Goal: Transaction & Acquisition: Purchase product/service

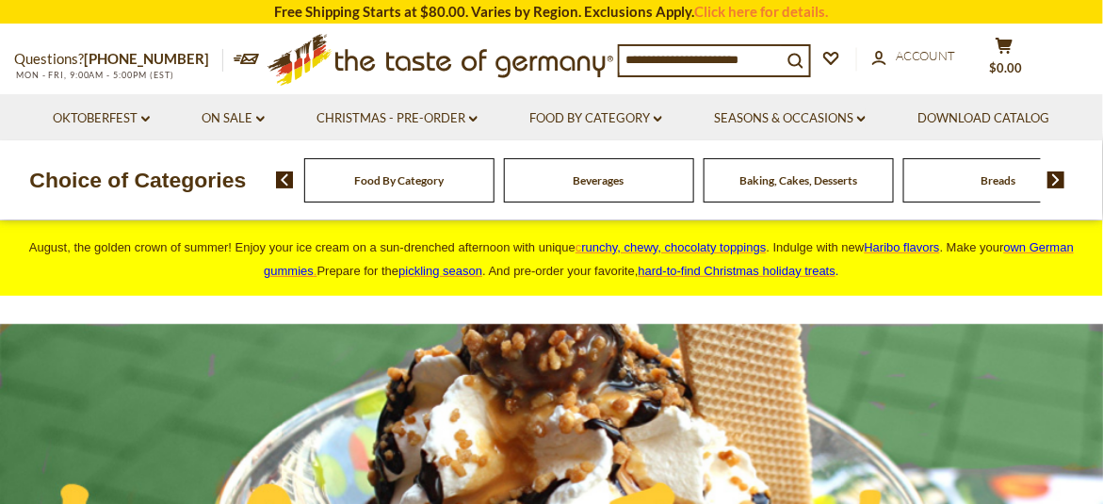
click at [684, 60] on input at bounding box center [701, 59] width 162 height 26
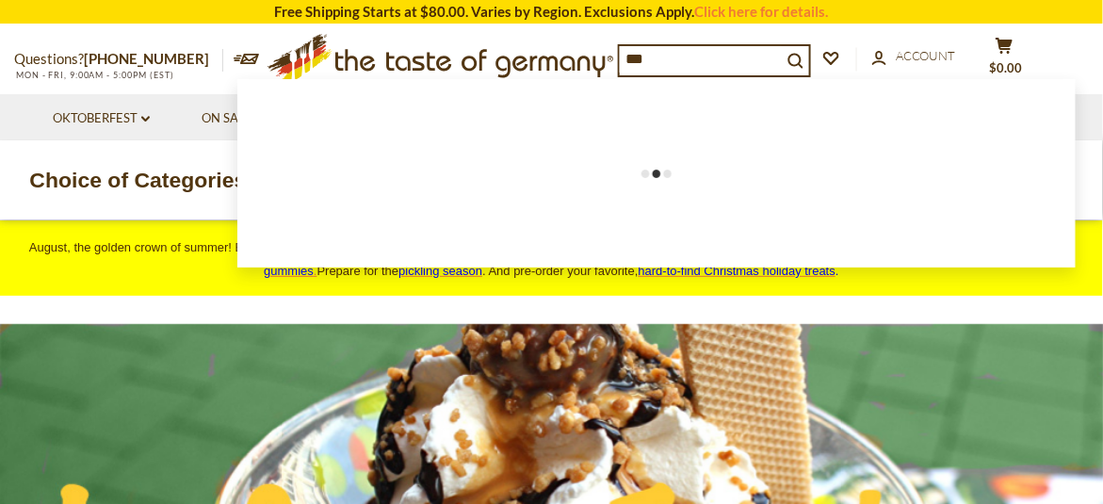
type input "***"
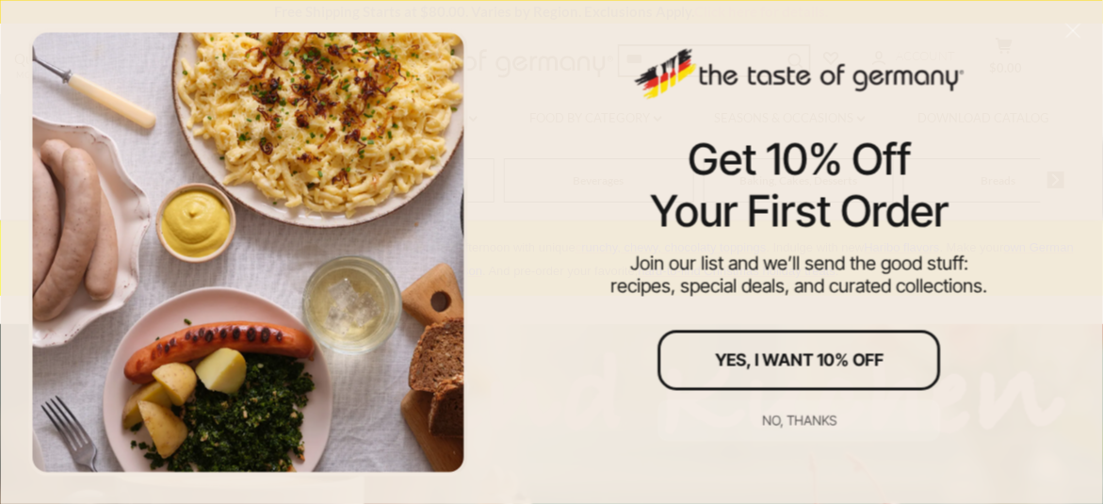
click at [585, 348] on div "Get 10% Off Your First Order Join our list and we’ll send the good stuff: recip…" at bounding box center [799, 252] width 606 height 504
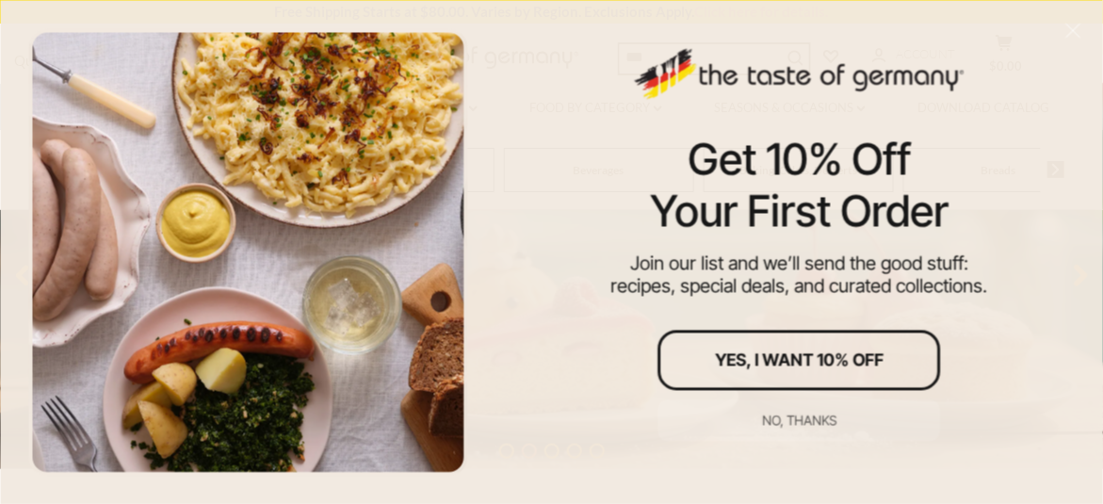
scroll to position [282, 0]
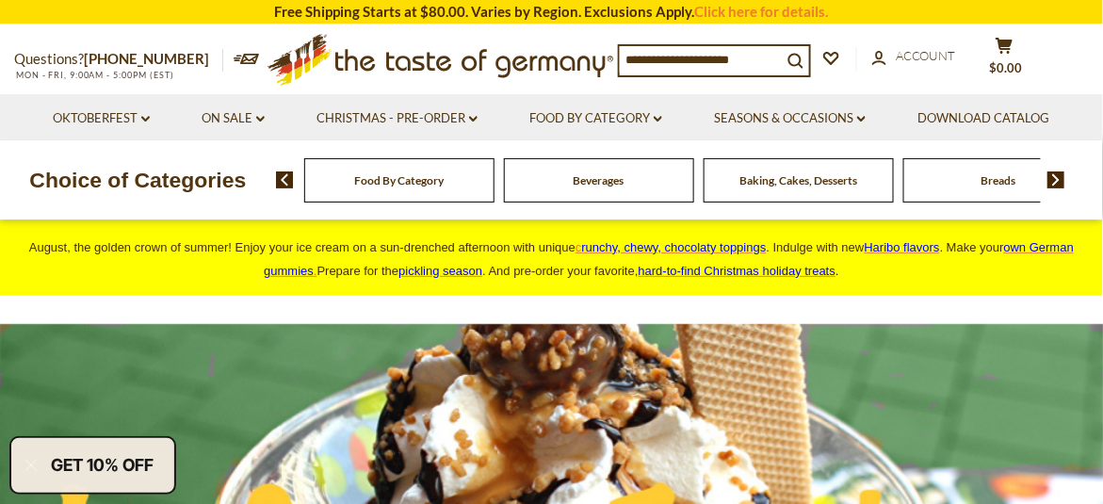
click at [660, 57] on input at bounding box center [701, 59] width 162 height 26
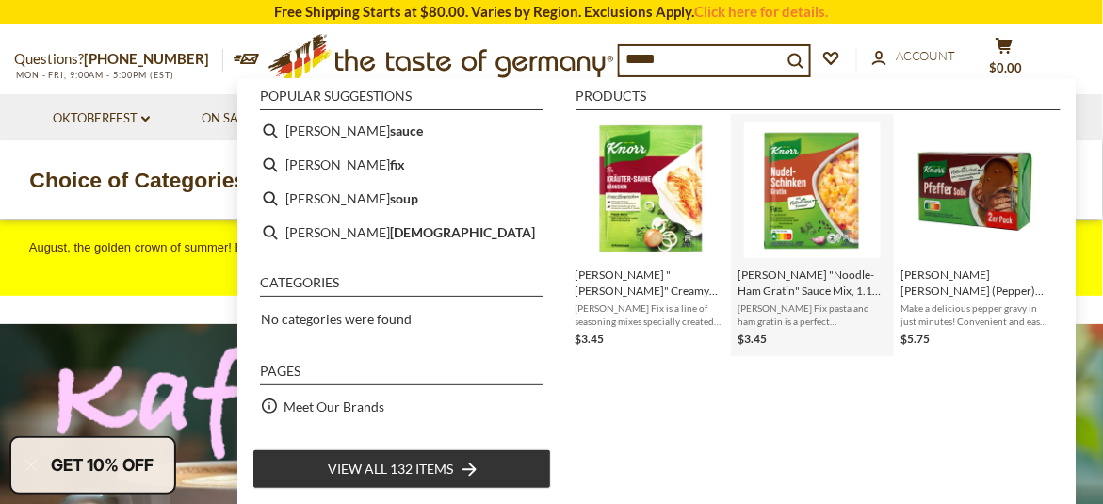
scroll to position [9, 0]
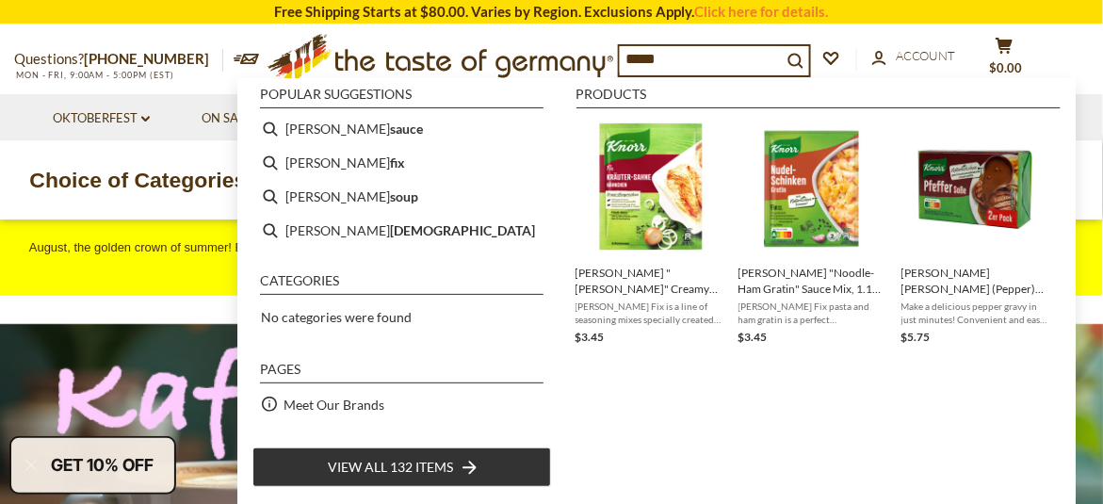
type input "*****"
click at [449, 464] on span "View all 132 items" at bounding box center [390, 467] width 125 height 21
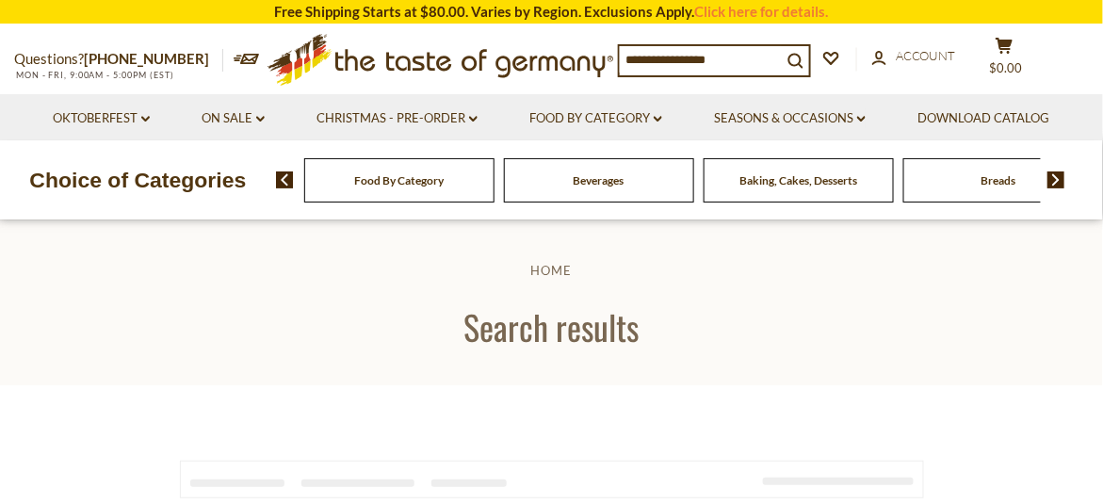
type input "*****"
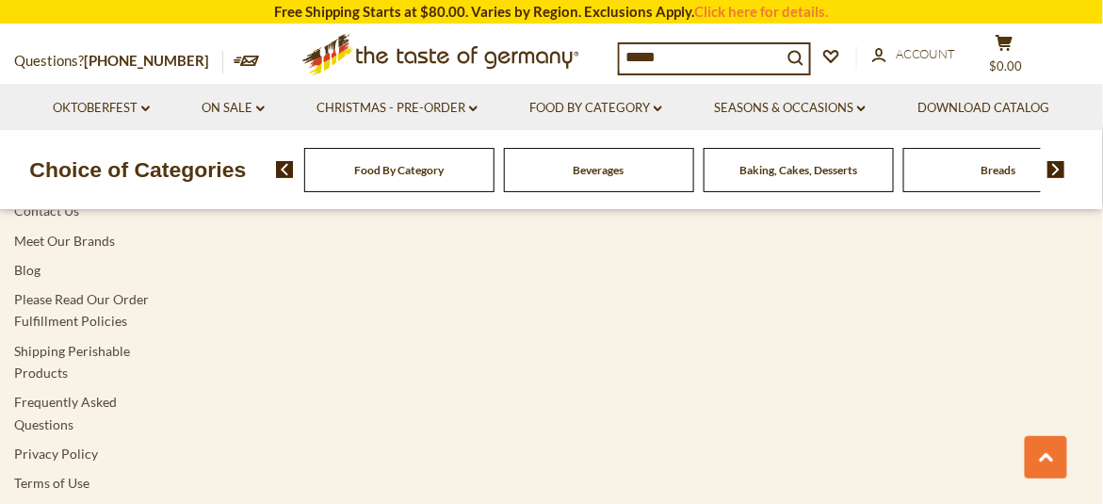
scroll to position [4425, 0]
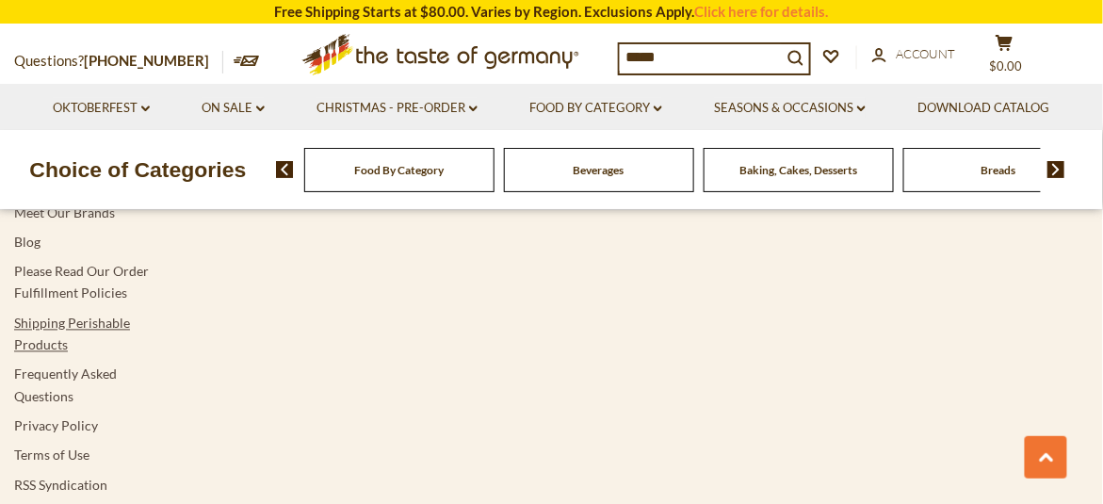
click at [96, 319] on link "Shipping Perishable Products" at bounding box center [72, 334] width 116 height 38
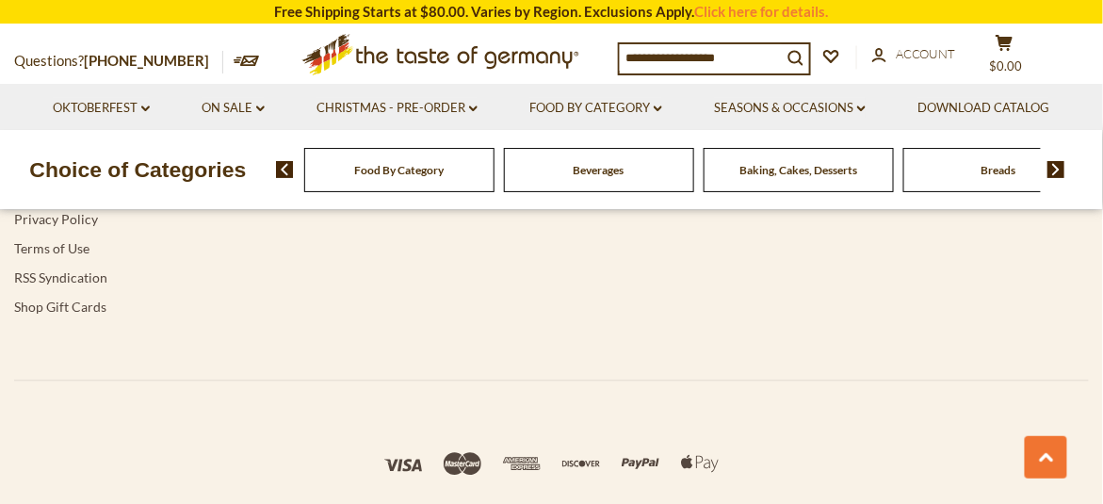
scroll to position [2919, 0]
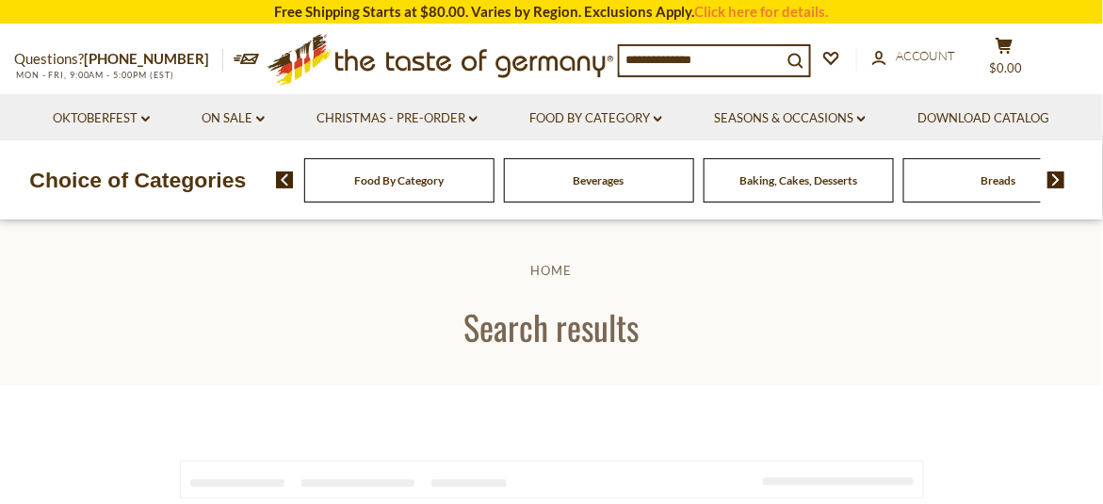
type input "*****"
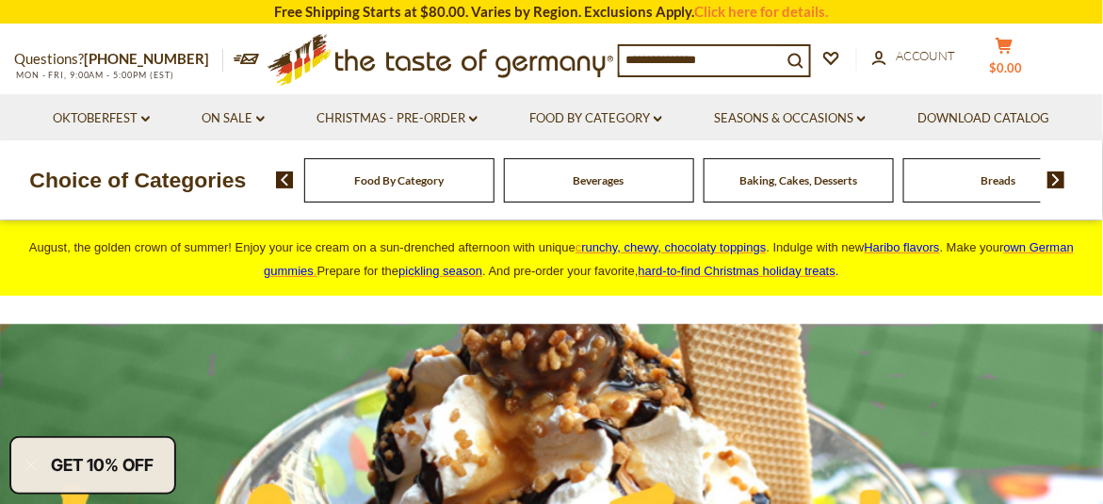
click at [1006, 53] on button "cart $0.00" at bounding box center [1003, 60] width 56 height 47
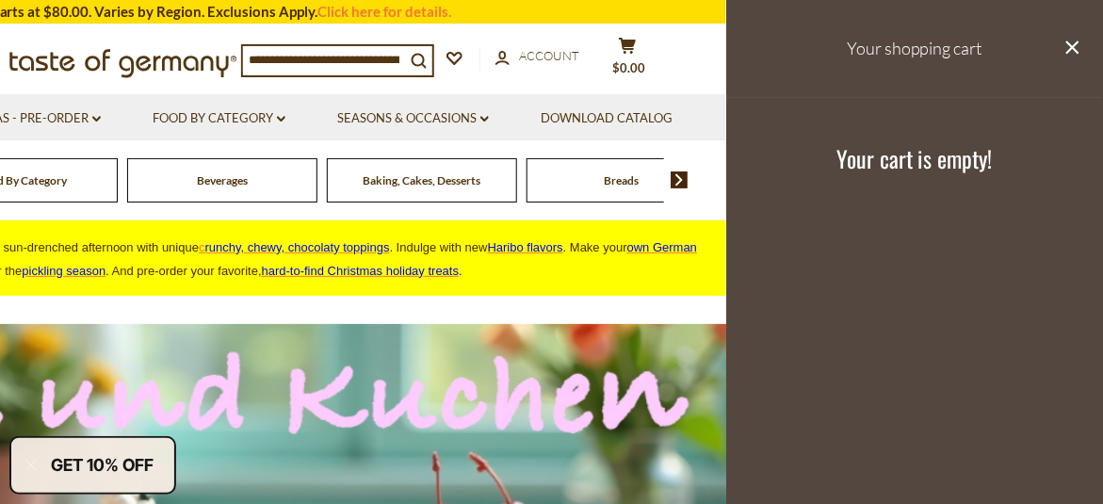
click at [690, 71] on div "Compare Compare up to 4 items: Clear Selection Compare search_icon search_icon …" at bounding box center [474, 60] width 466 height 47
click at [1071, 52] on icon "close" at bounding box center [1072, 47] width 14 height 14
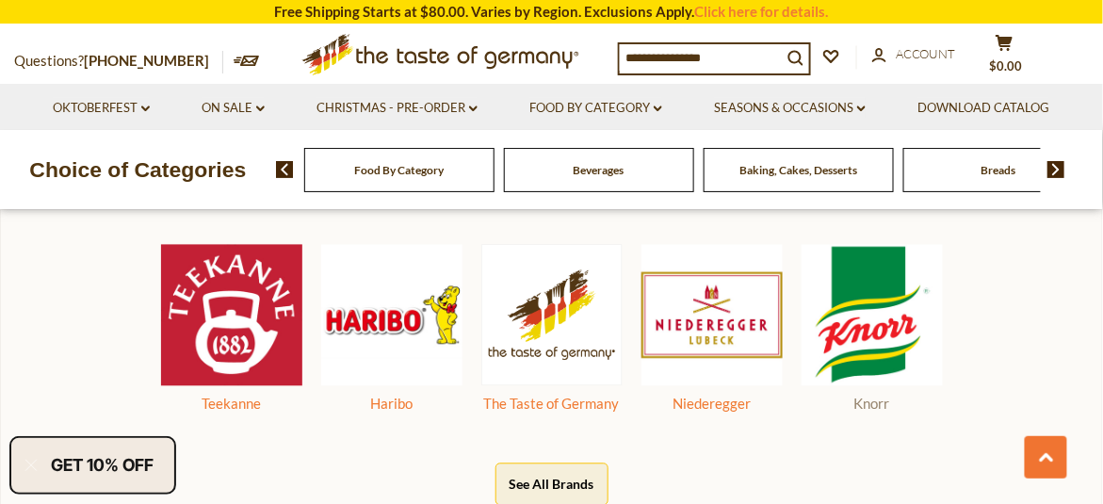
scroll to position [847, 0]
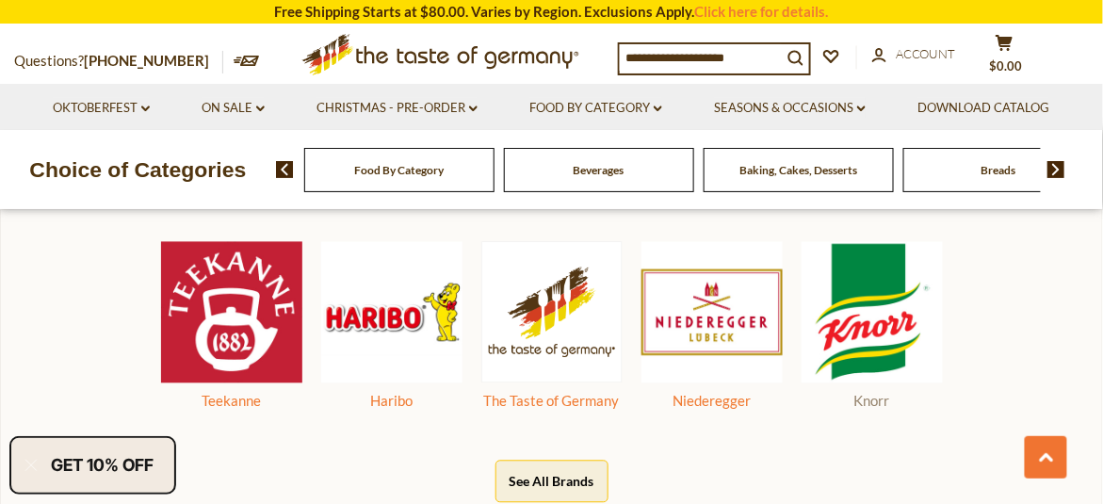
click at [863, 348] on img at bounding box center [871, 312] width 141 height 141
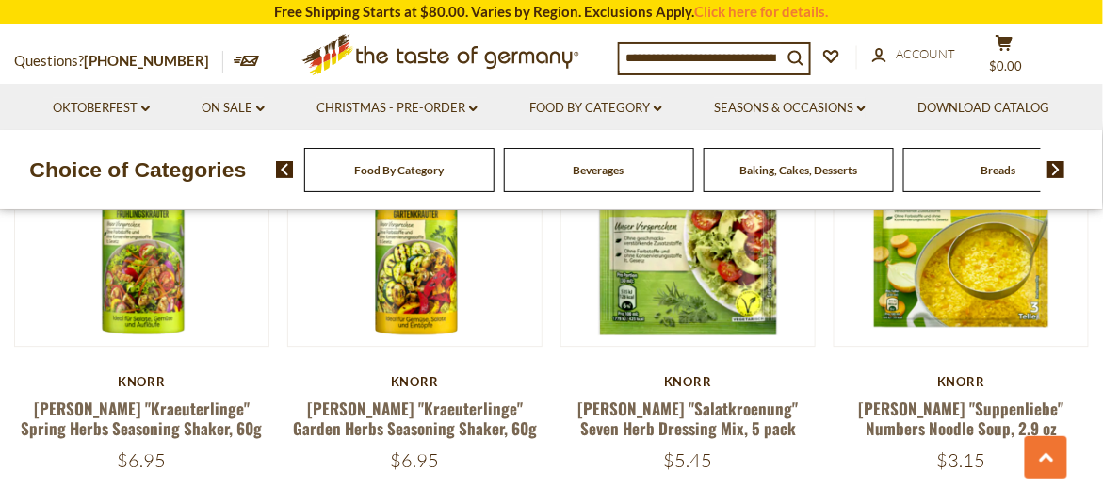
scroll to position [3013, 0]
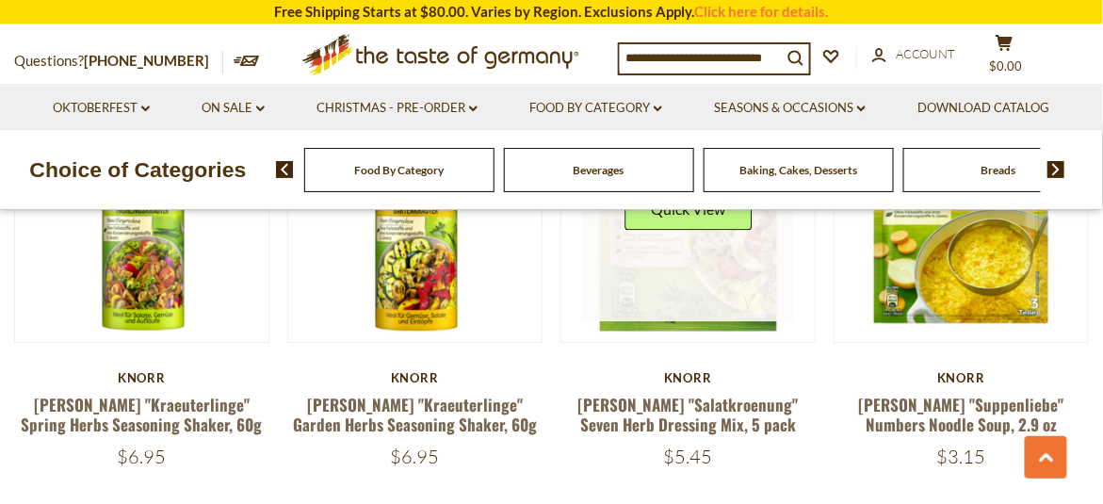
click at [690, 251] on link at bounding box center [688, 215] width 213 height 213
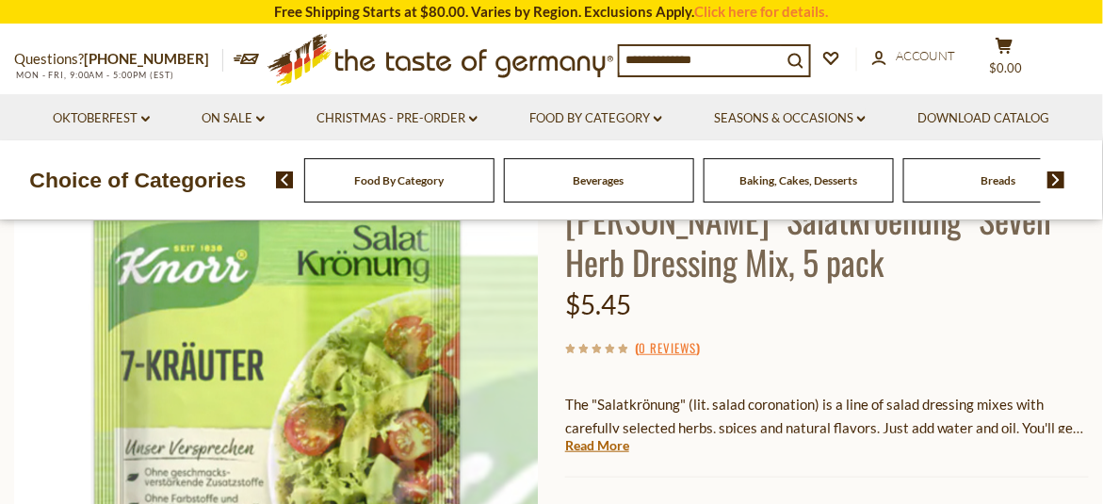
scroll to position [188, 0]
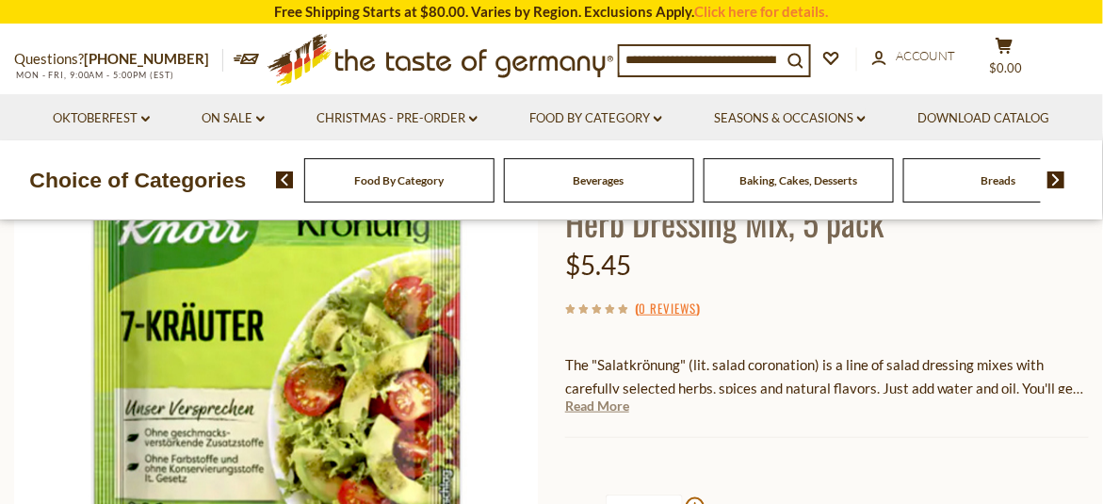
click at [593, 411] on link "Read More" at bounding box center [597, 405] width 64 height 19
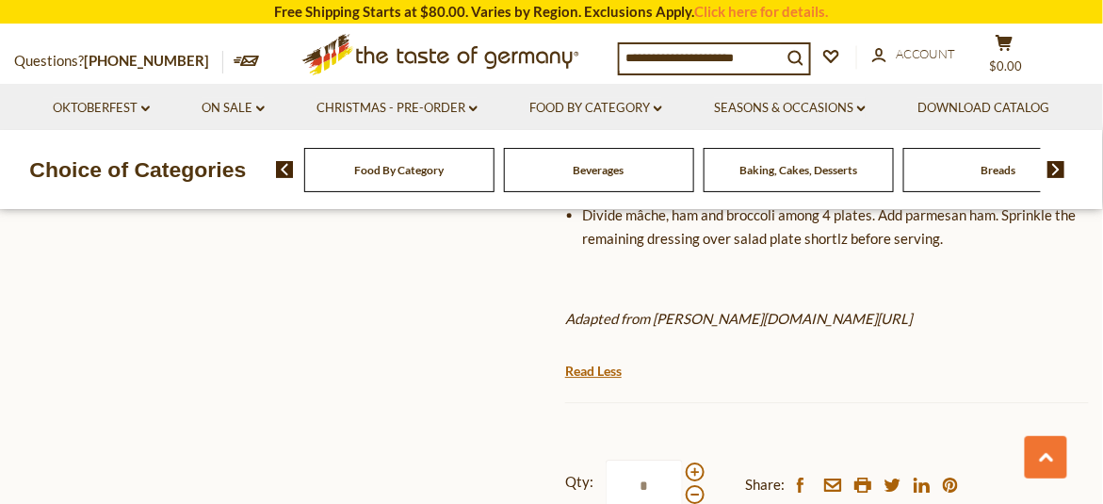
scroll to position [1506, 0]
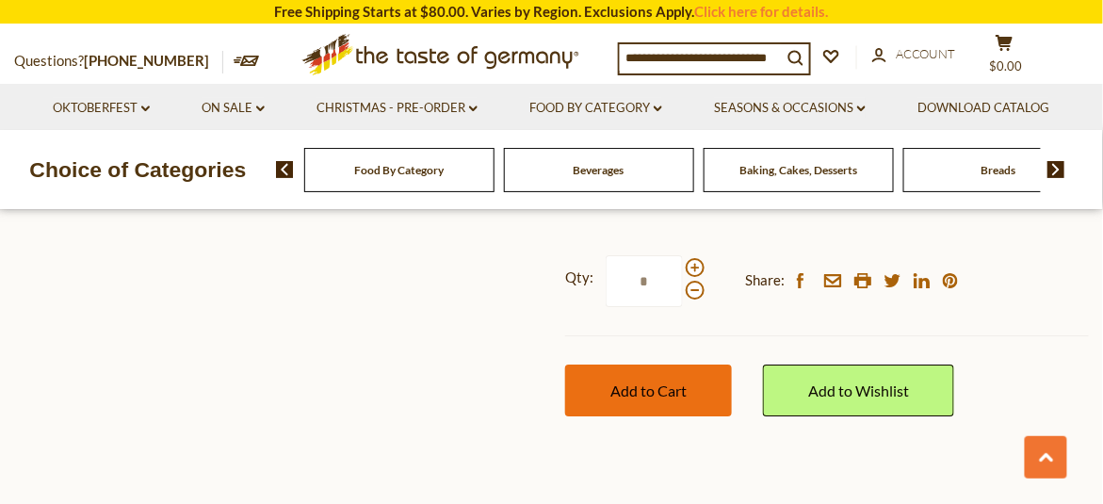
click at [640, 379] on button "Add to Cart" at bounding box center [648, 390] width 167 height 52
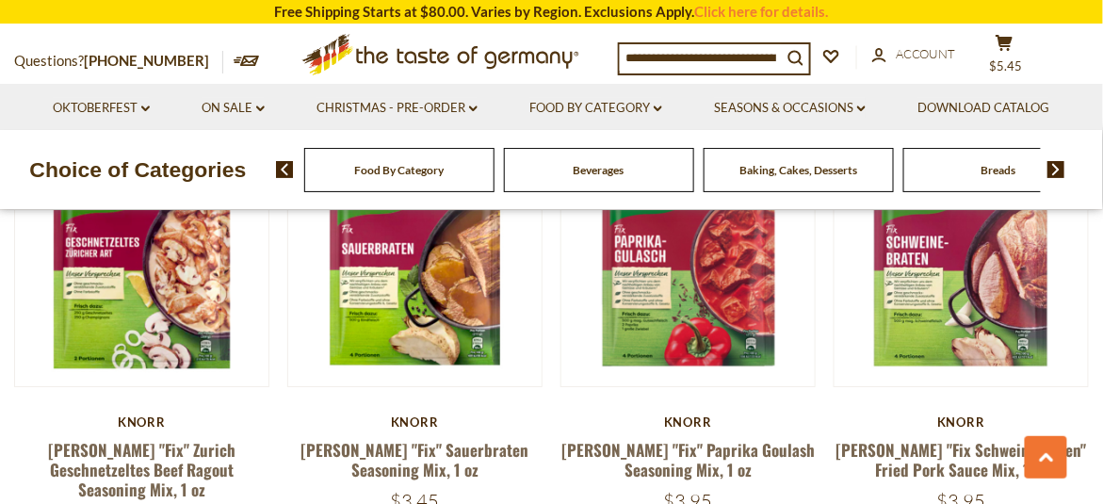
scroll to position [3389, 0]
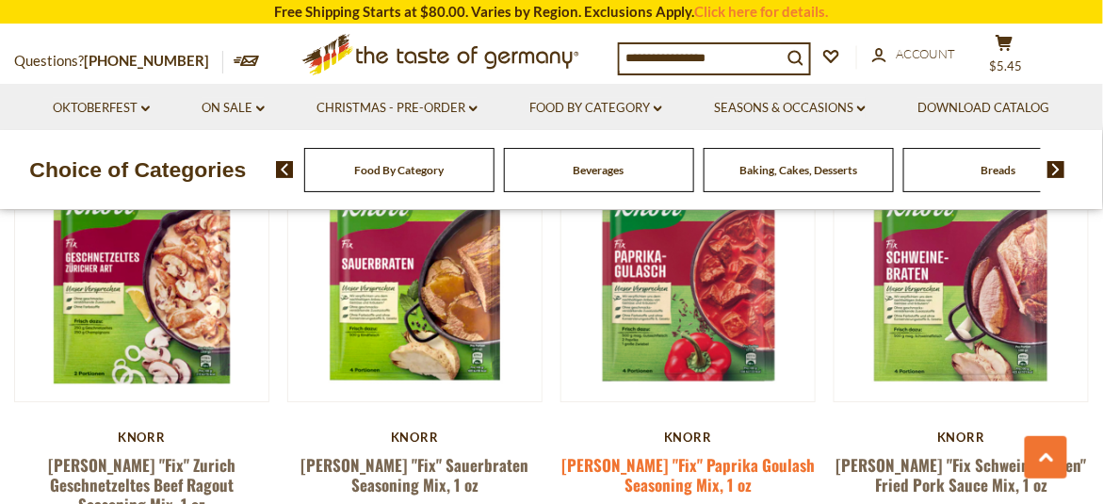
click at [721, 453] on link "Knorr "Fix" Paprika Goulash Seasoning Mix, 1 oz" at bounding box center [687, 474] width 253 height 43
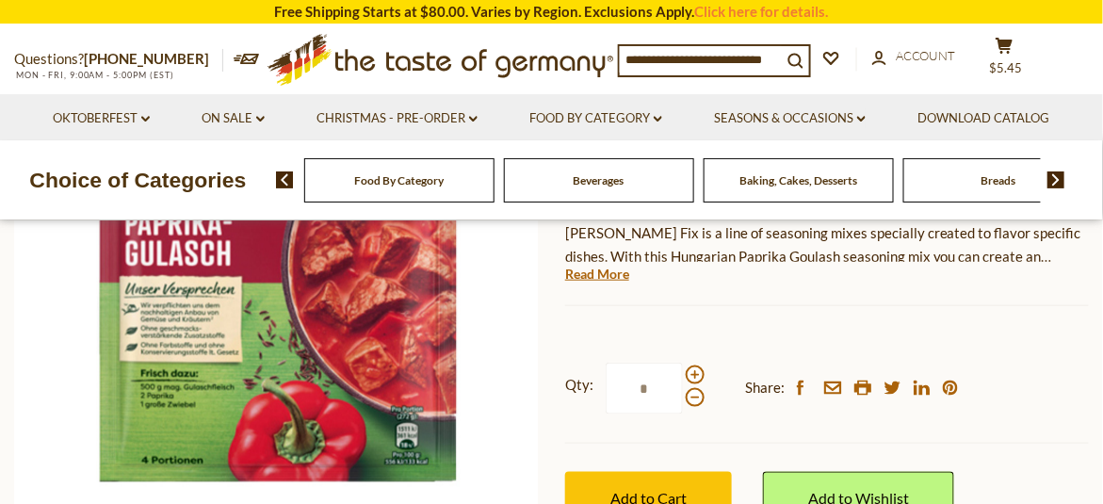
scroll to position [471, 0]
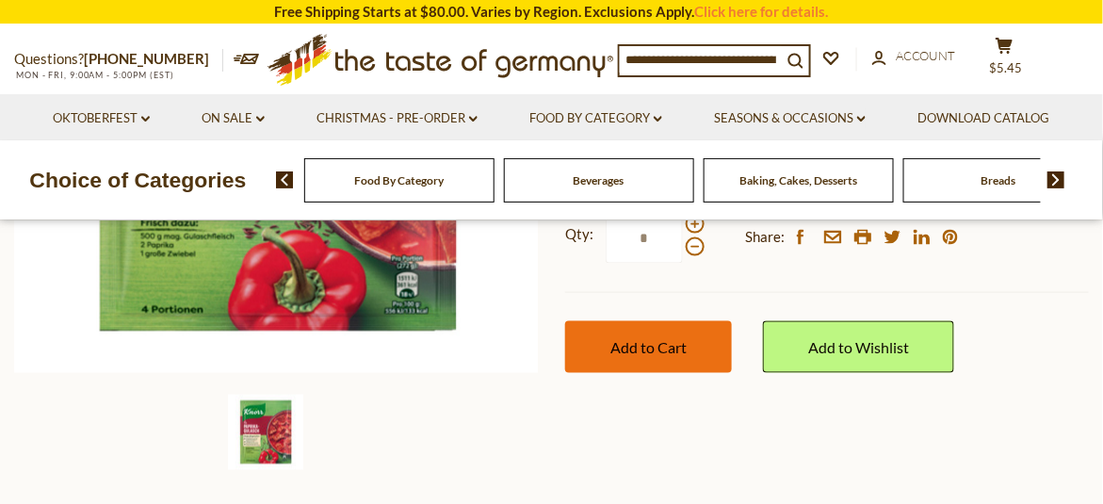
click at [726, 362] on button "Add to Cart" at bounding box center [648, 347] width 167 height 52
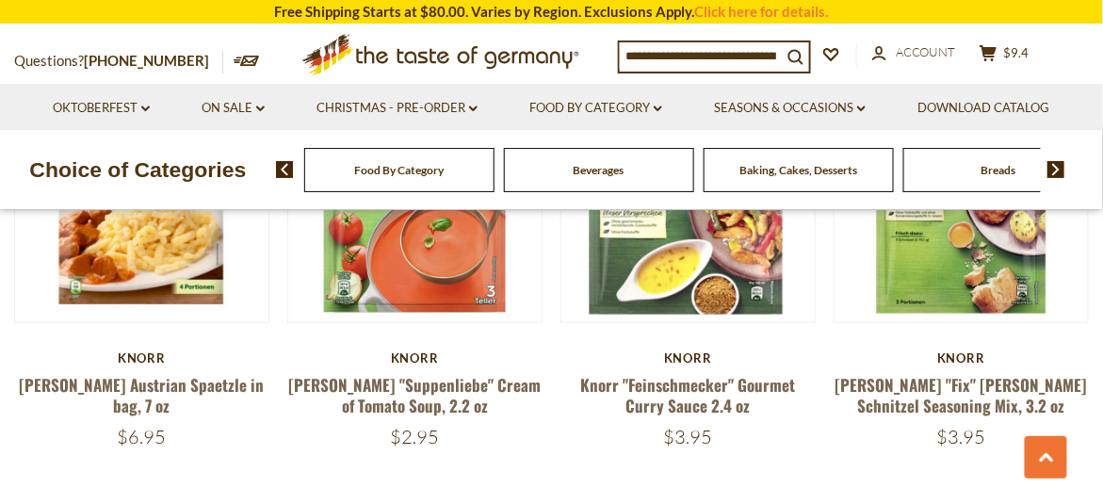
scroll to position [3831, 0]
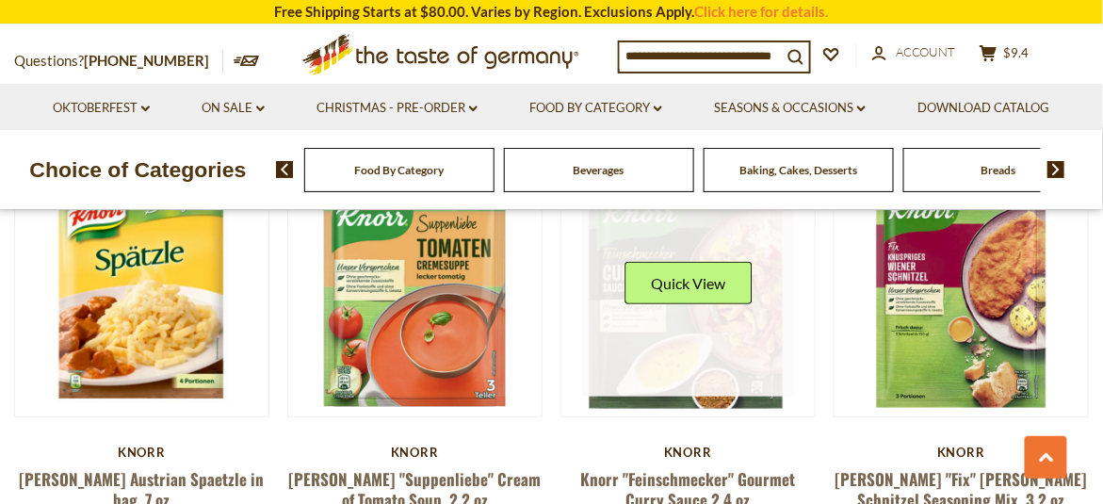
click at [652, 320] on img at bounding box center [687, 289] width 253 height 253
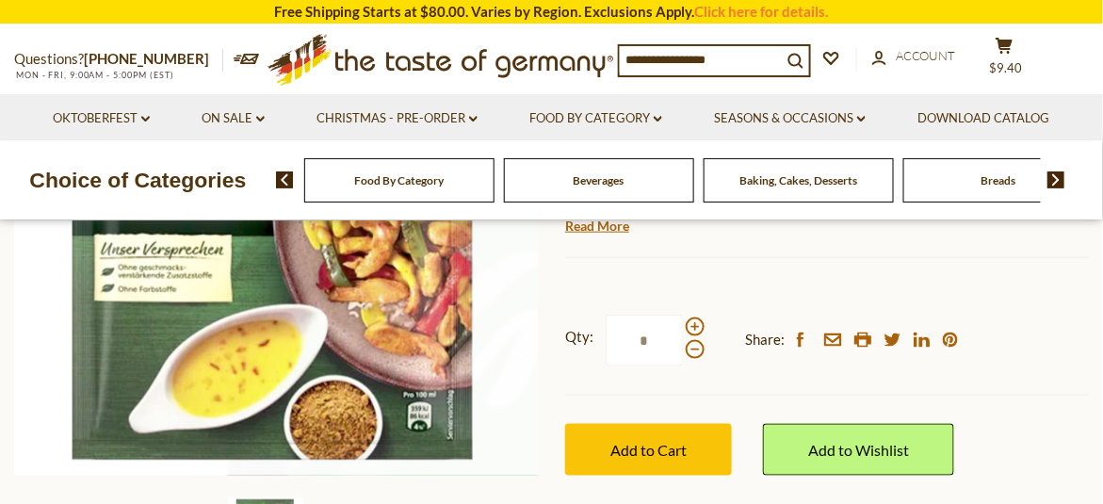
scroll to position [377, 0]
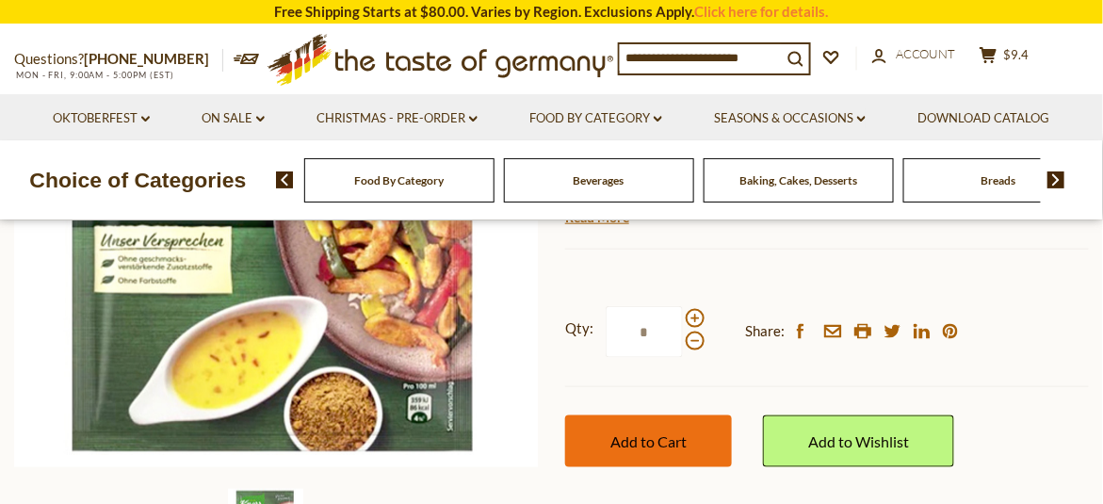
click at [648, 444] on span "Add to Cart" at bounding box center [648, 441] width 76 height 18
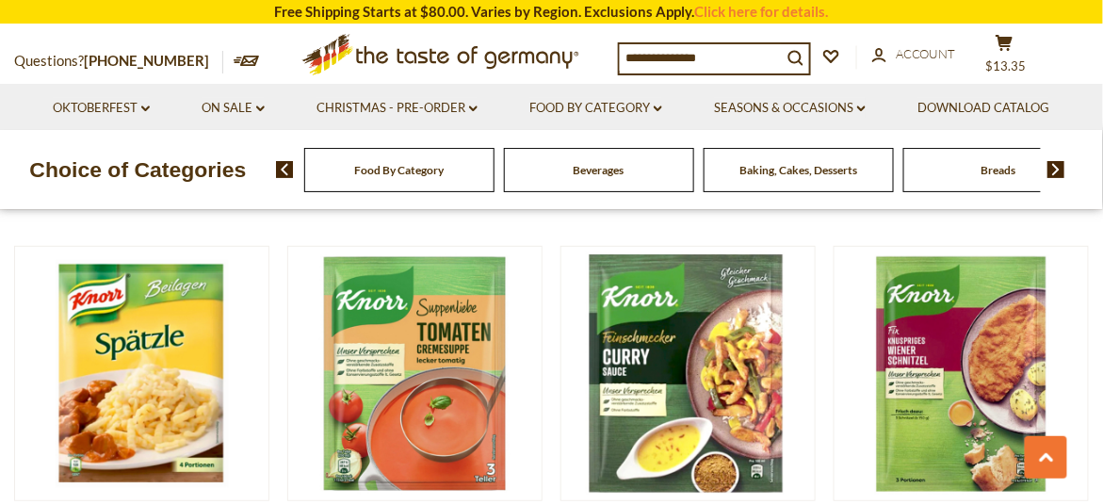
scroll to position [3708, 0]
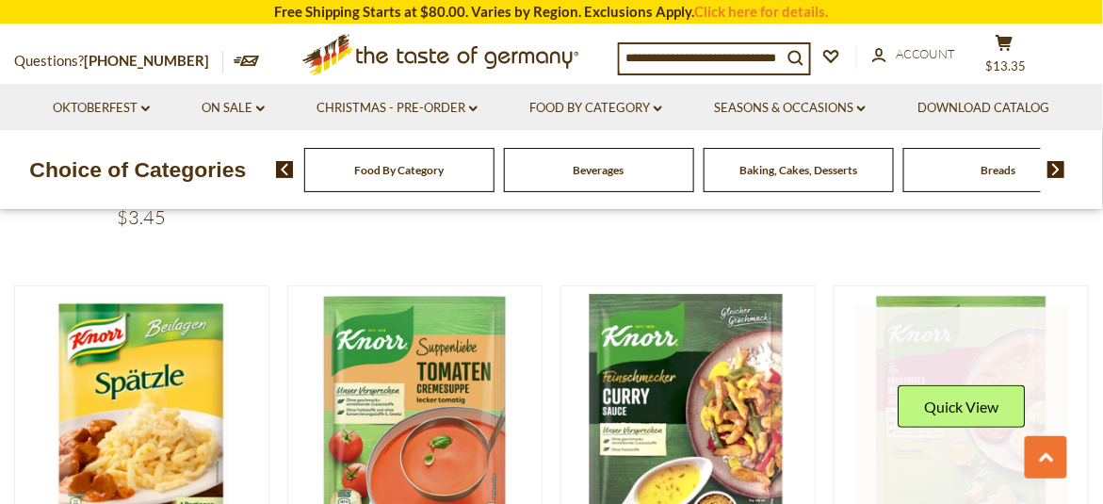
click at [939, 399] on link at bounding box center [961, 413] width 213 height 213
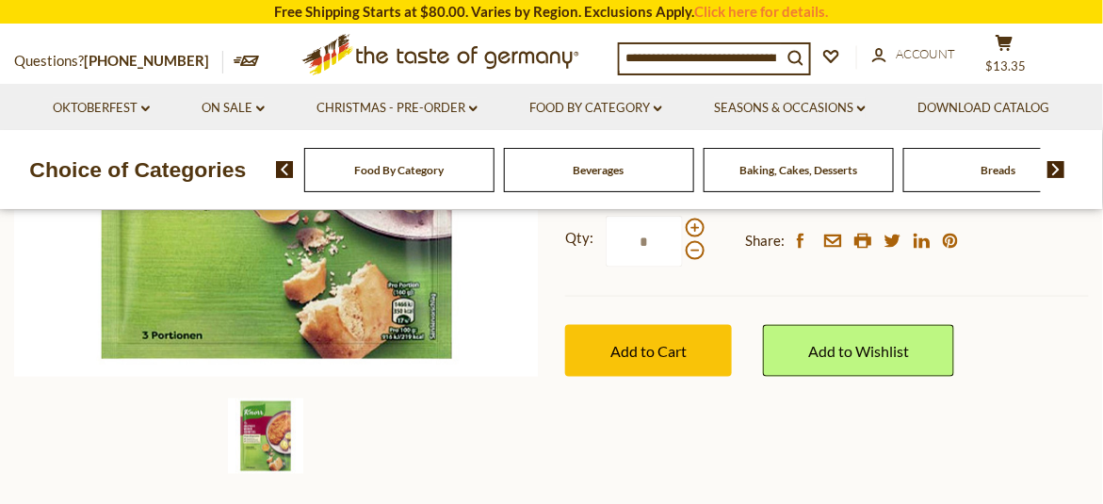
scroll to position [471, 0]
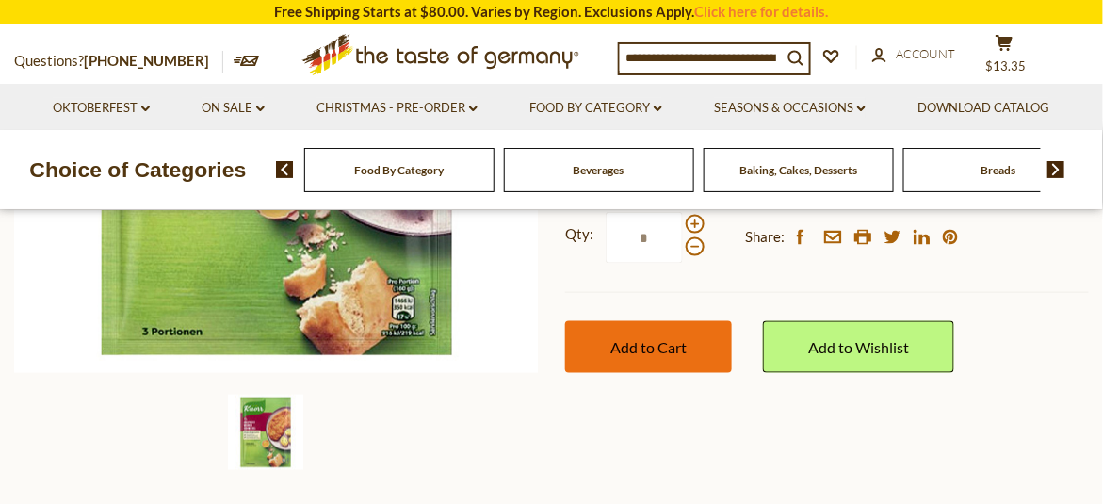
click at [652, 335] on button "Add to Cart" at bounding box center [648, 347] width 167 height 52
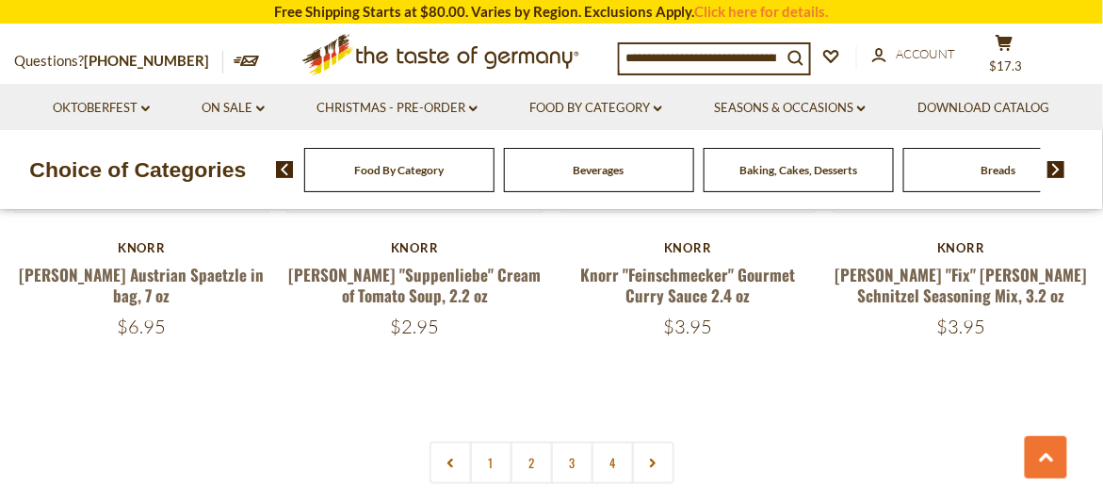
scroll to position [4079, 0]
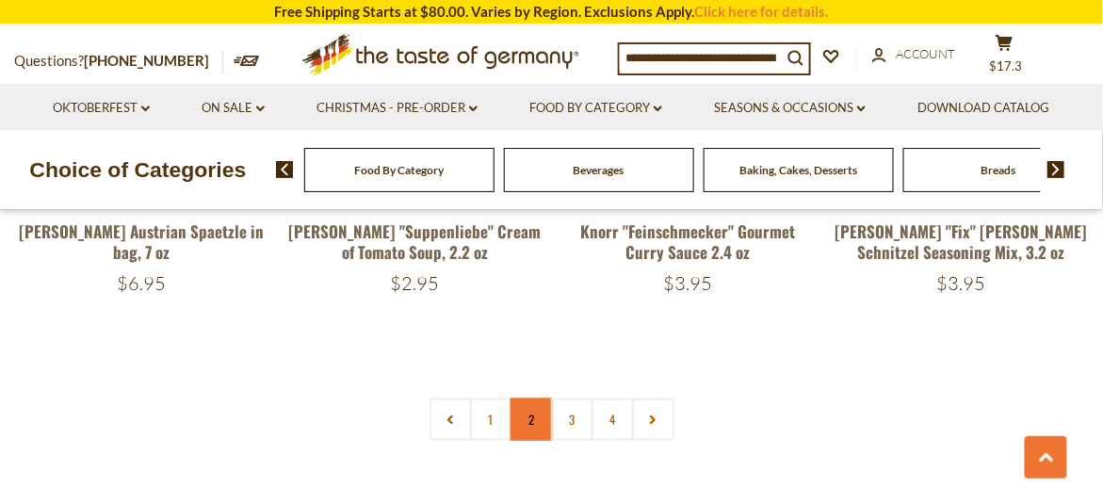
click at [518, 398] on link "2" at bounding box center [531, 419] width 42 height 42
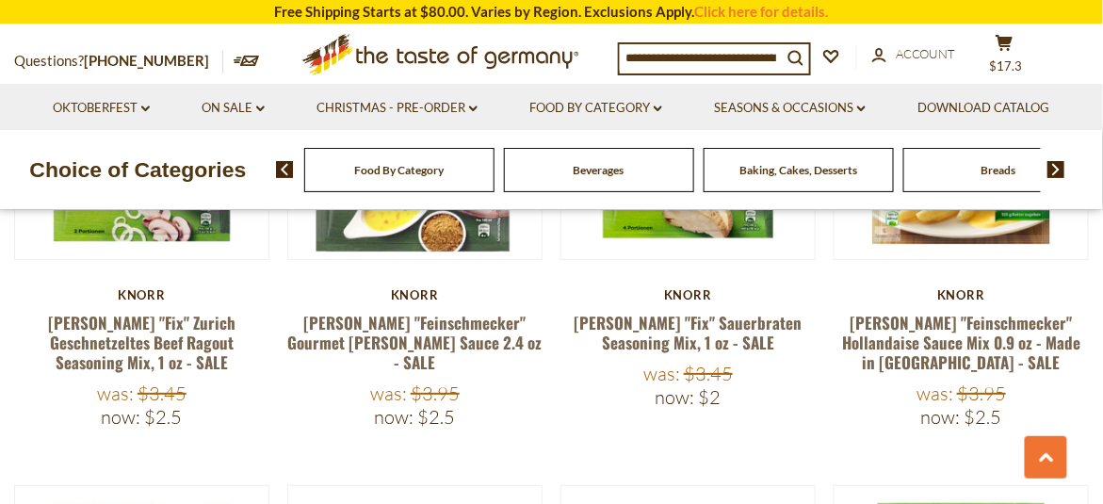
scroll to position [3496, 0]
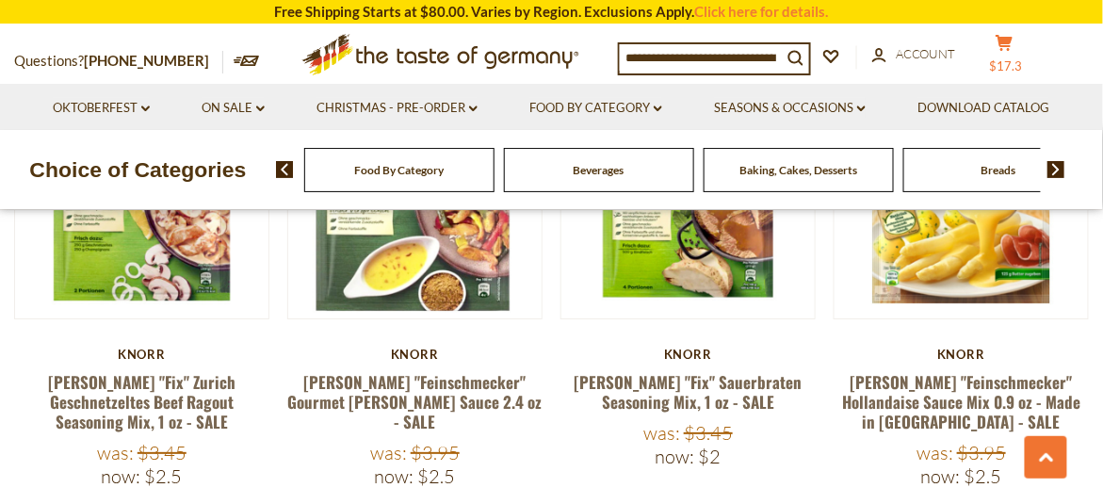
click at [999, 51] on icon "cart" at bounding box center [1004, 43] width 18 height 16
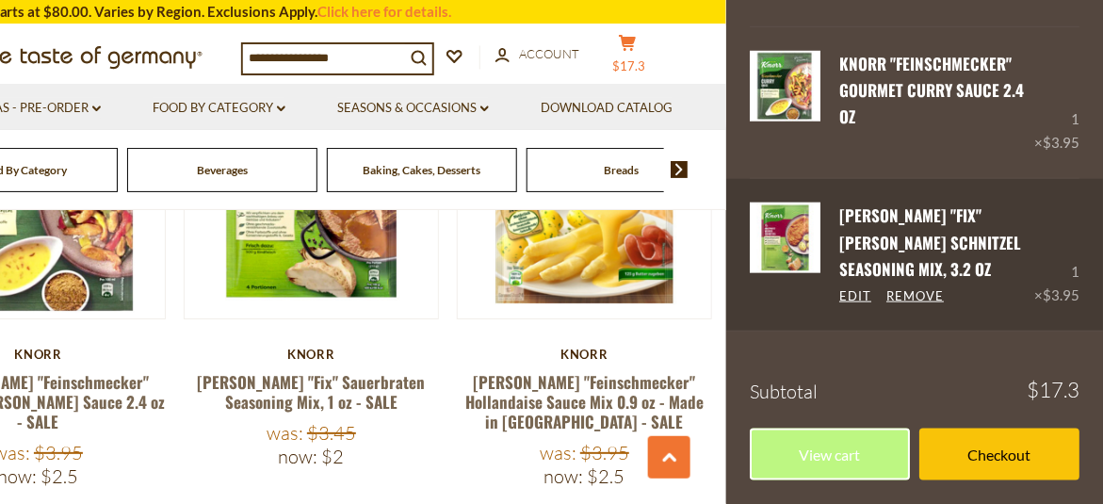
scroll to position [378, 0]
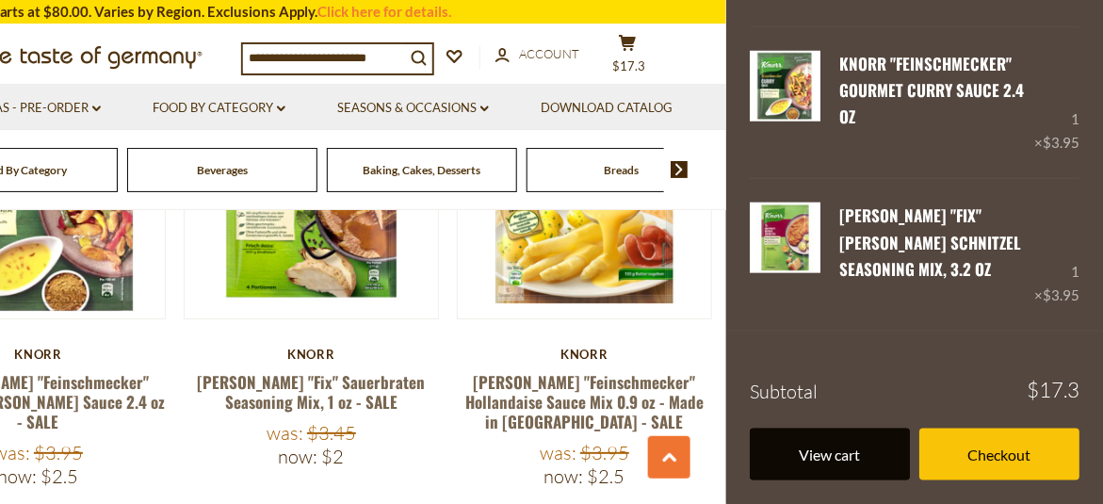
click at [854, 459] on link "View cart" at bounding box center [829, 454] width 160 height 52
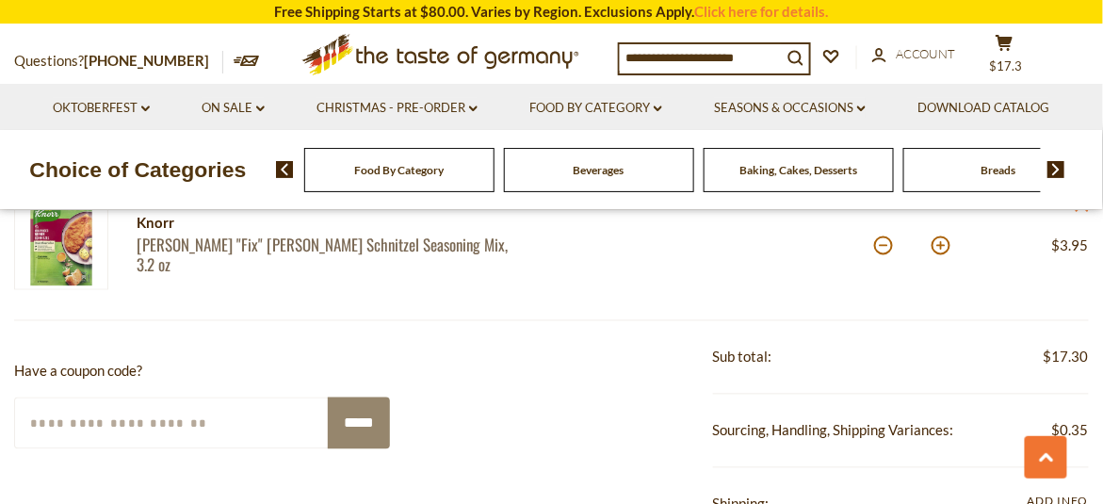
scroll to position [847, 0]
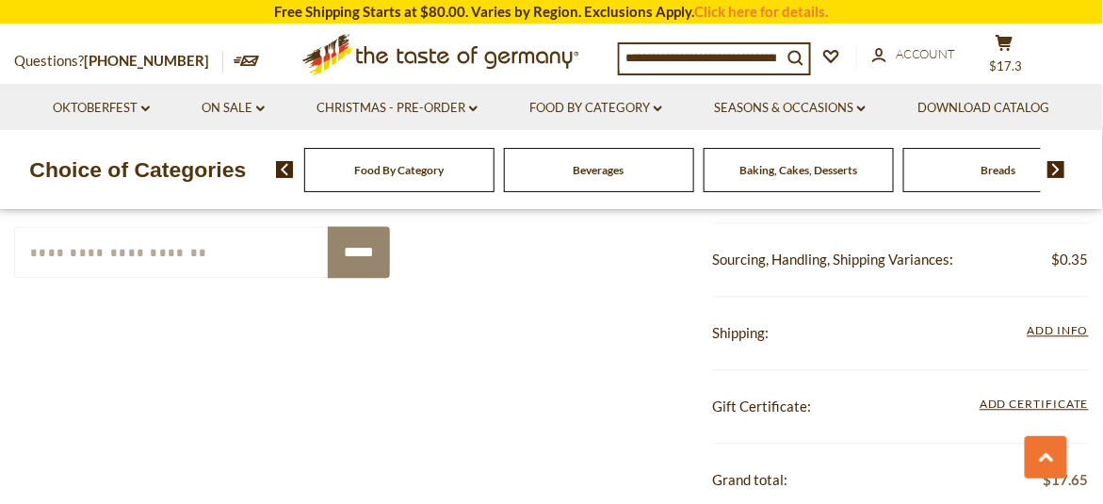
scroll to position [942, 0]
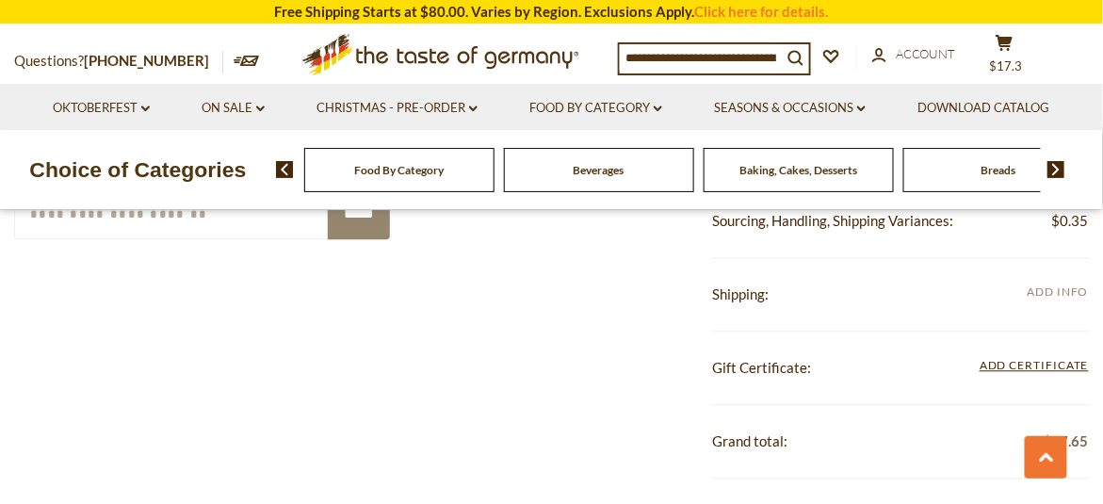
click at [1054, 291] on span "Add Info" at bounding box center [1057, 291] width 61 height 14
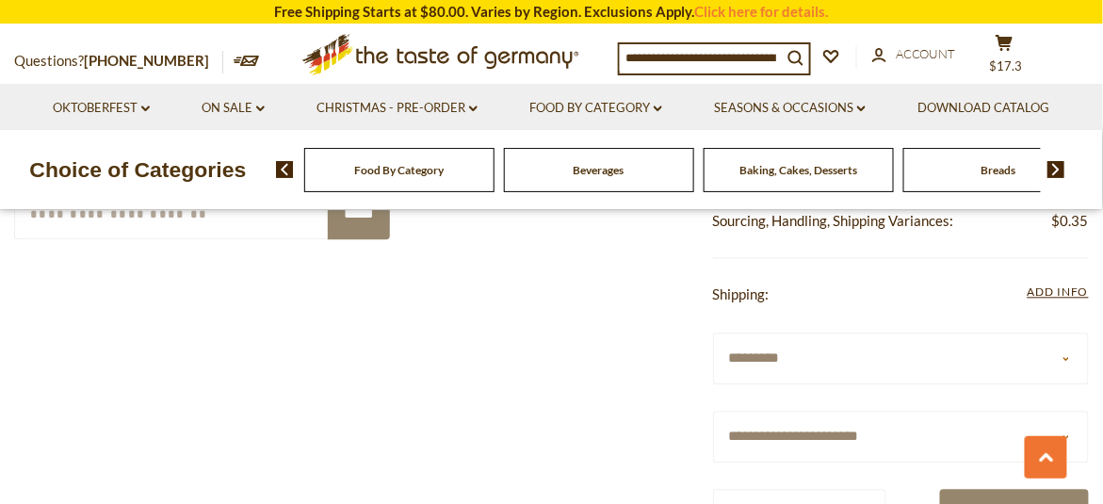
click at [896, 433] on select "**********" at bounding box center [901, 437] width 377 height 52
select select "***"
click at [713, 411] on select "**********" at bounding box center [901, 437] width 377 height 52
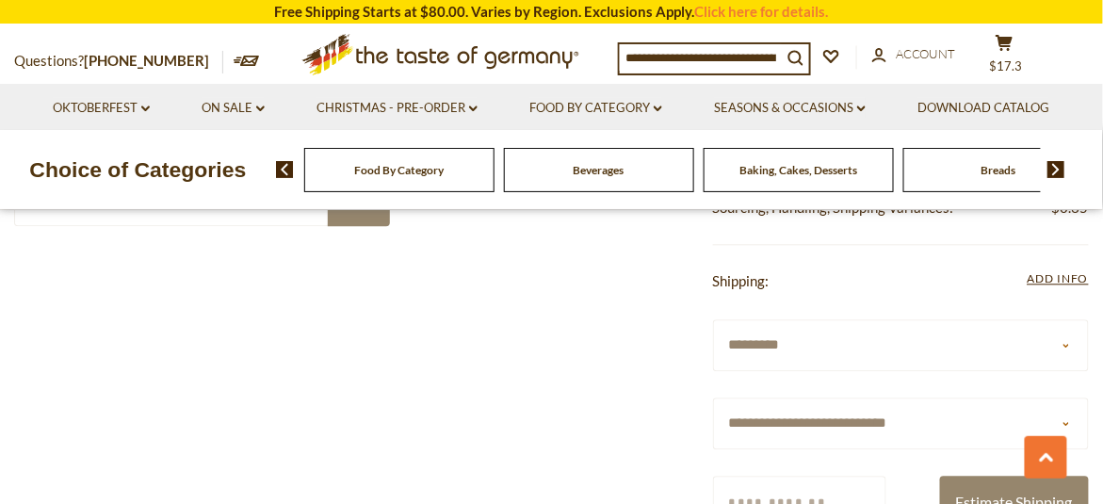
scroll to position [1036, 0]
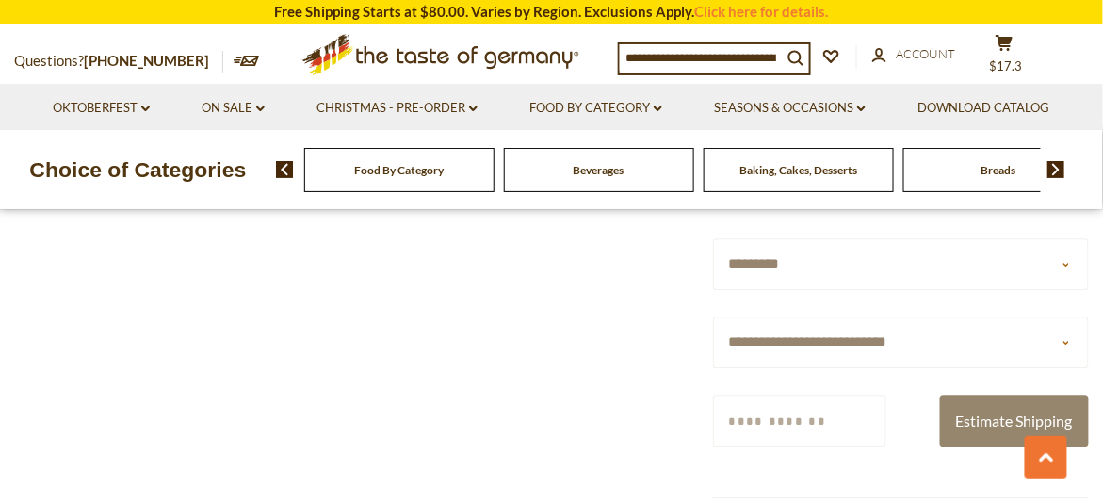
click at [833, 414] on input "Zip/Postcode" at bounding box center [799, 420] width 173 height 52
type input "****"
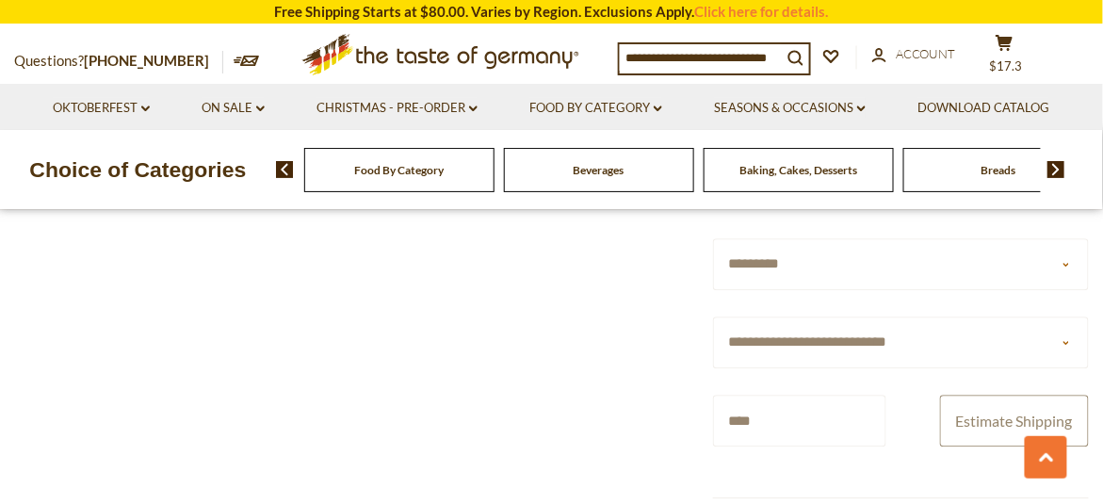
click at [968, 411] on button "Estimate Shipping" at bounding box center [1014, 420] width 149 height 52
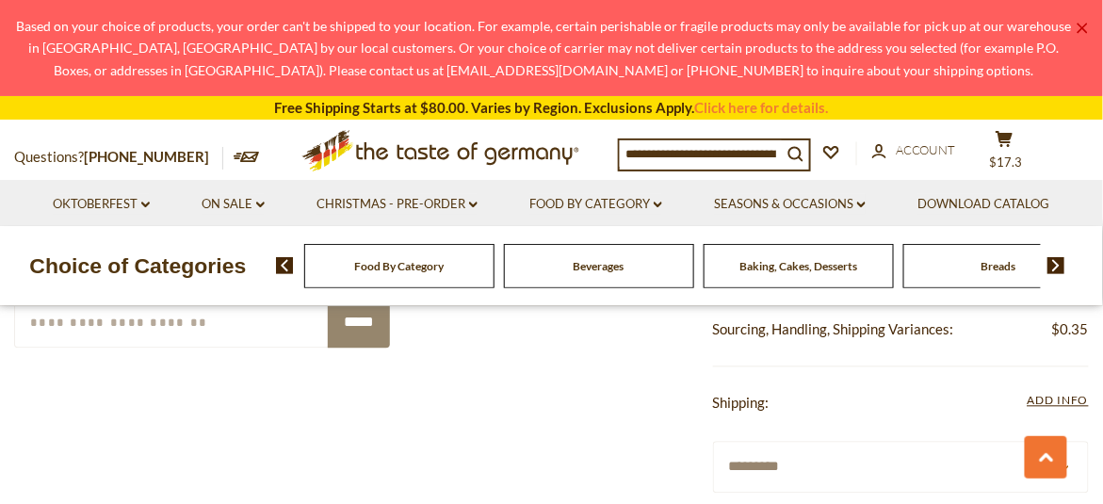
scroll to position [847, 0]
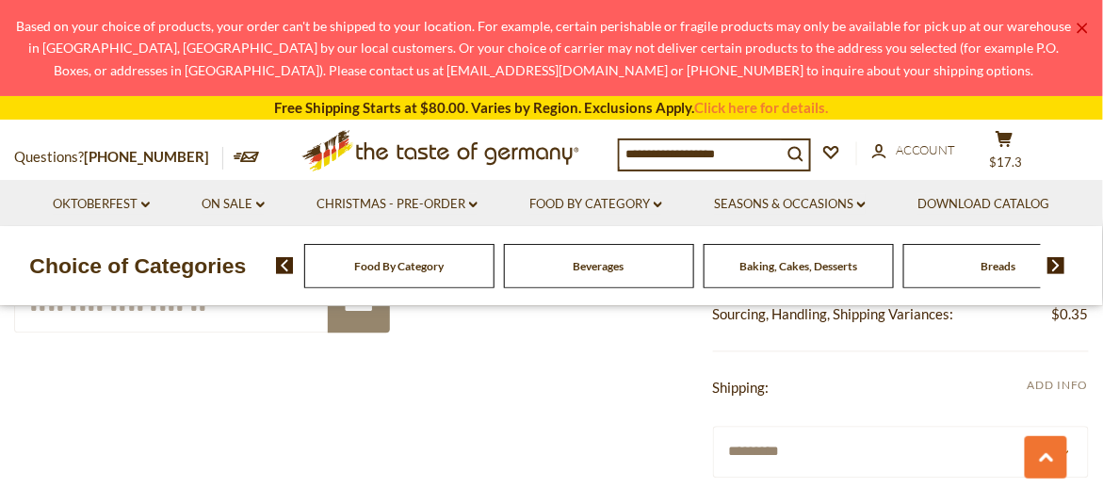
click at [1062, 388] on span "Add Info" at bounding box center [1057, 385] width 61 height 14
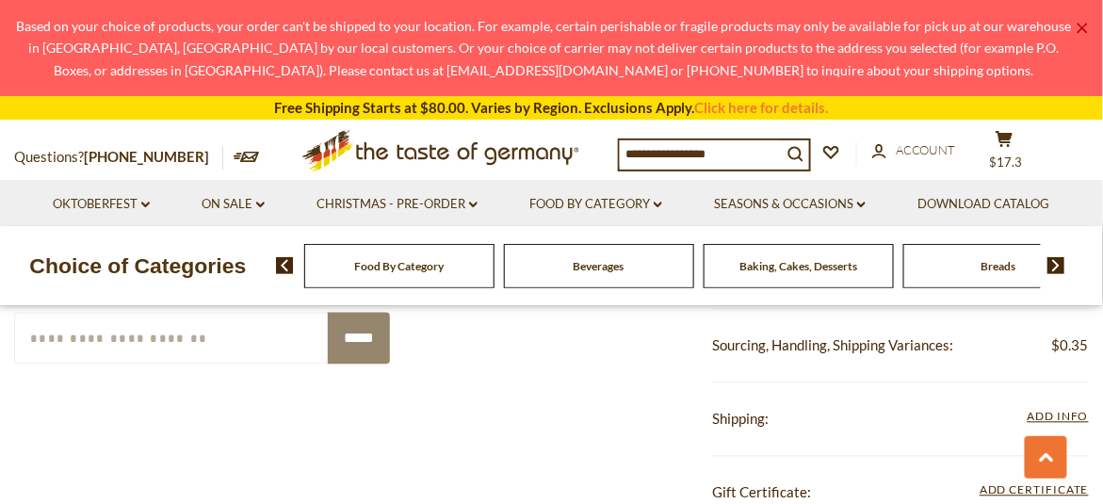
scroll to position [1130, 0]
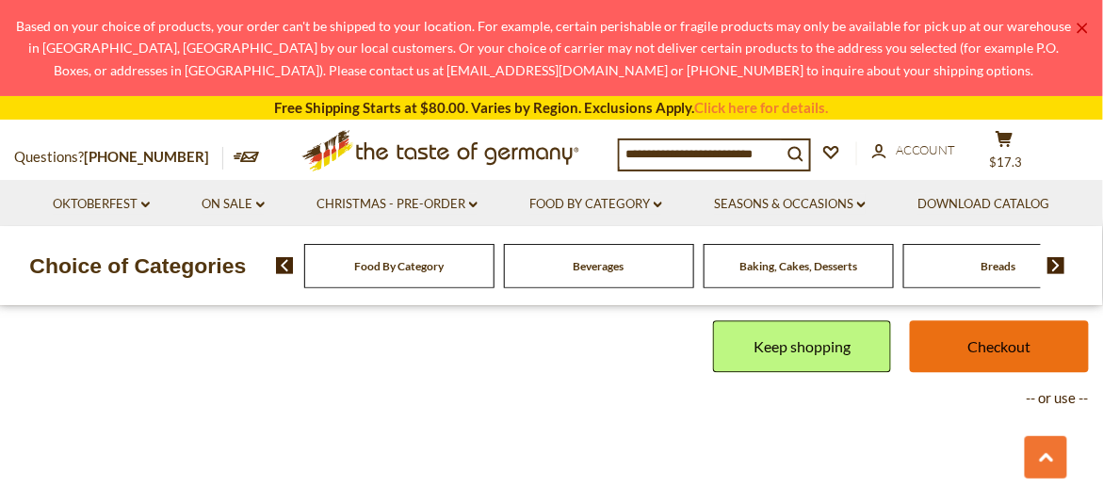
click at [972, 362] on link "Checkout" at bounding box center [999, 346] width 179 height 52
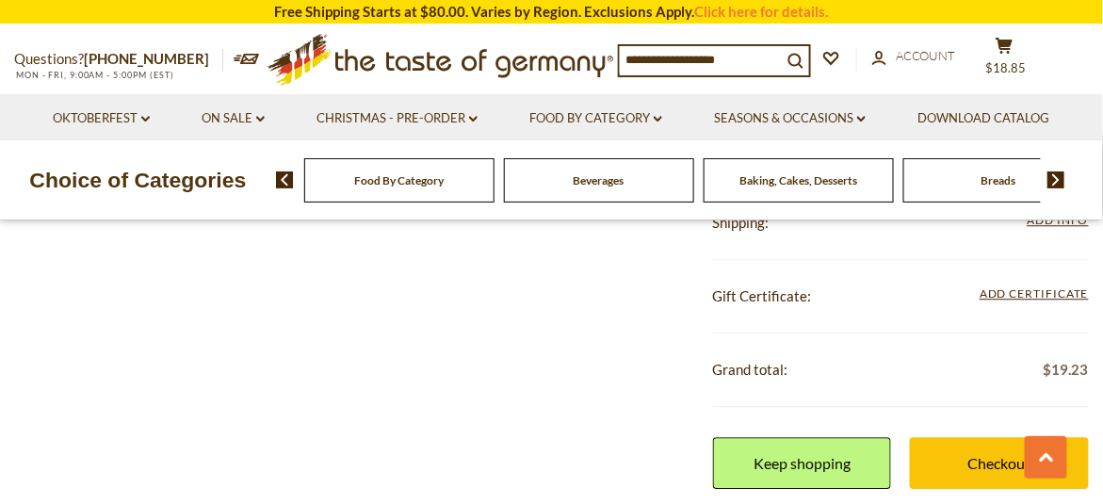
scroll to position [1130, 0]
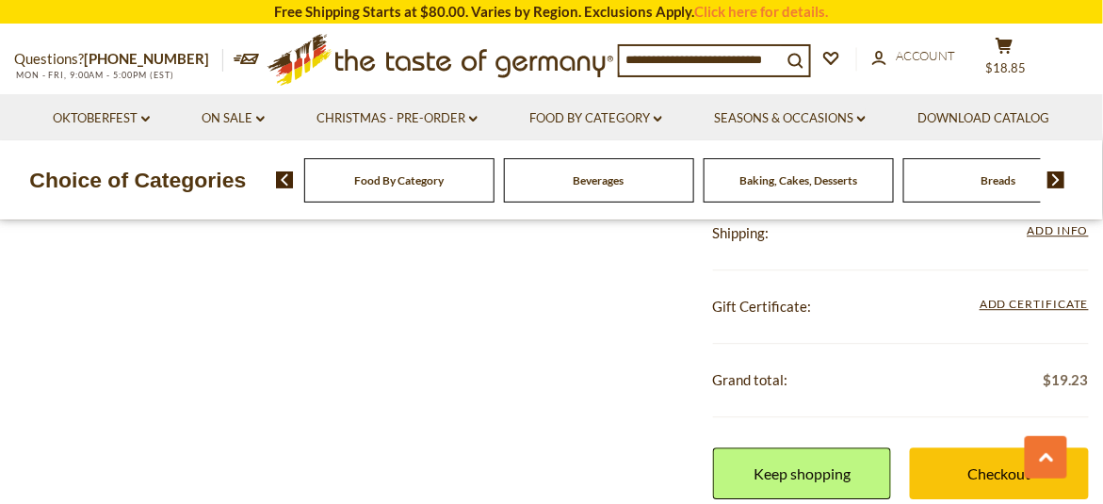
click at [730, 60] on input at bounding box center [701, 59] width 162 height 26
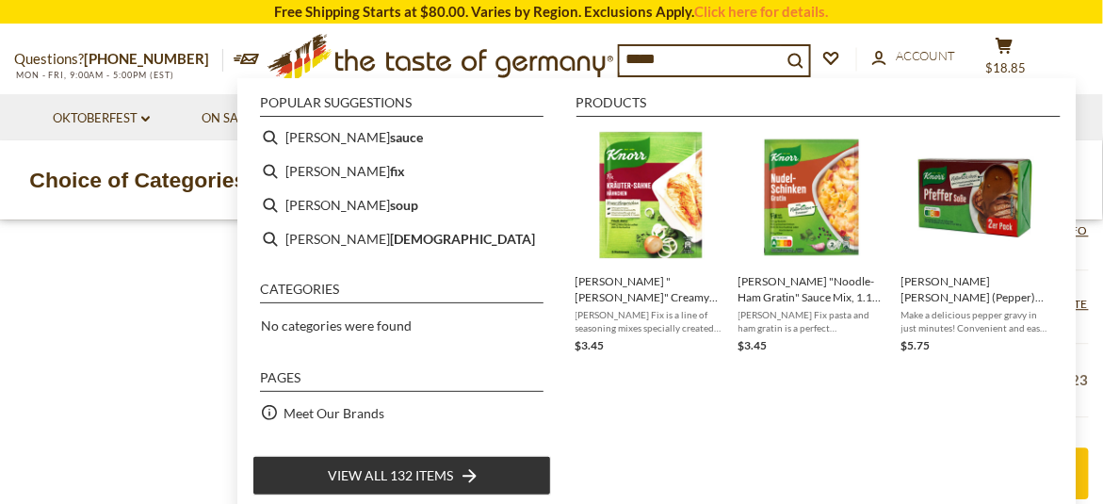
type input "*****"
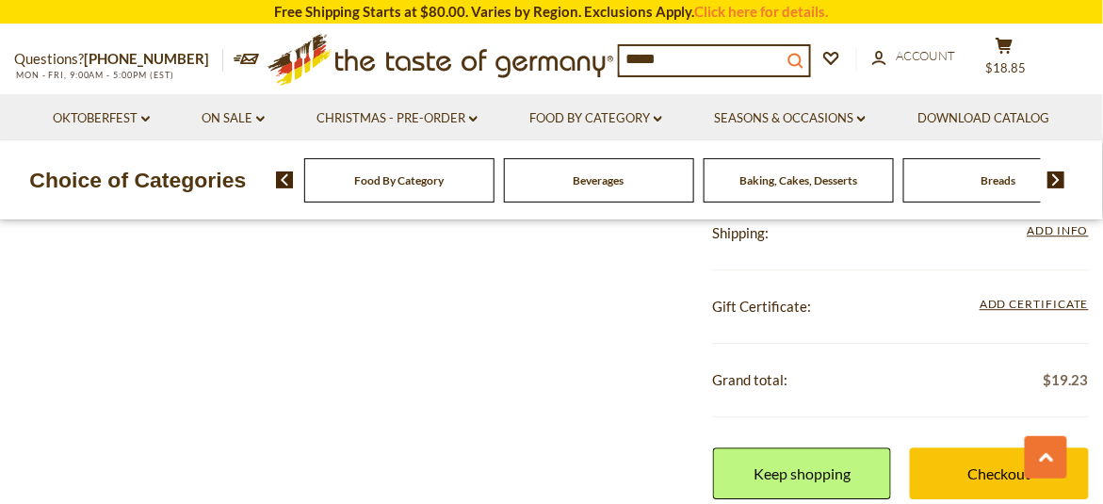
click at [801, 62] on icon "search_icon" at bounding box center [795, 61] width 16 height 16
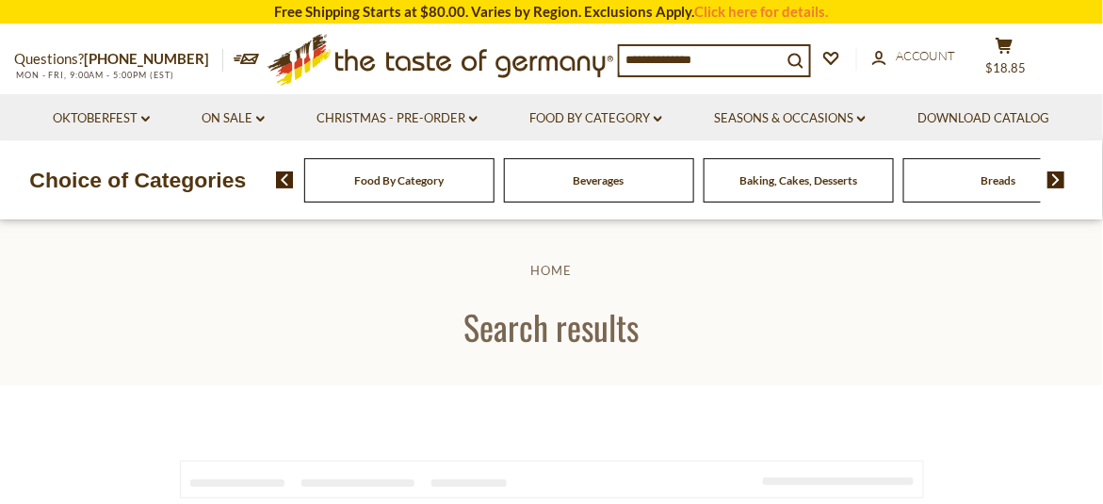
type input "*****"
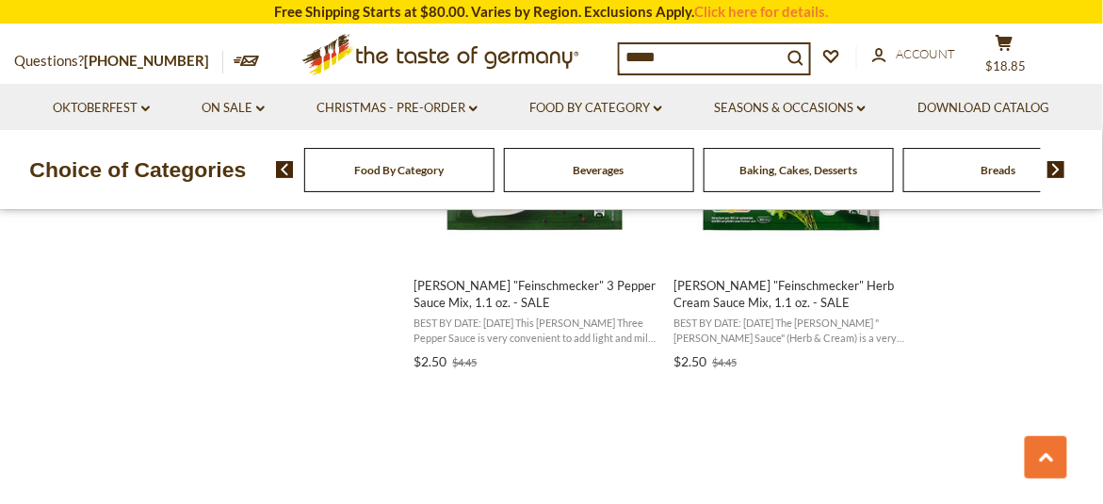
scroll to position [2260, 0]
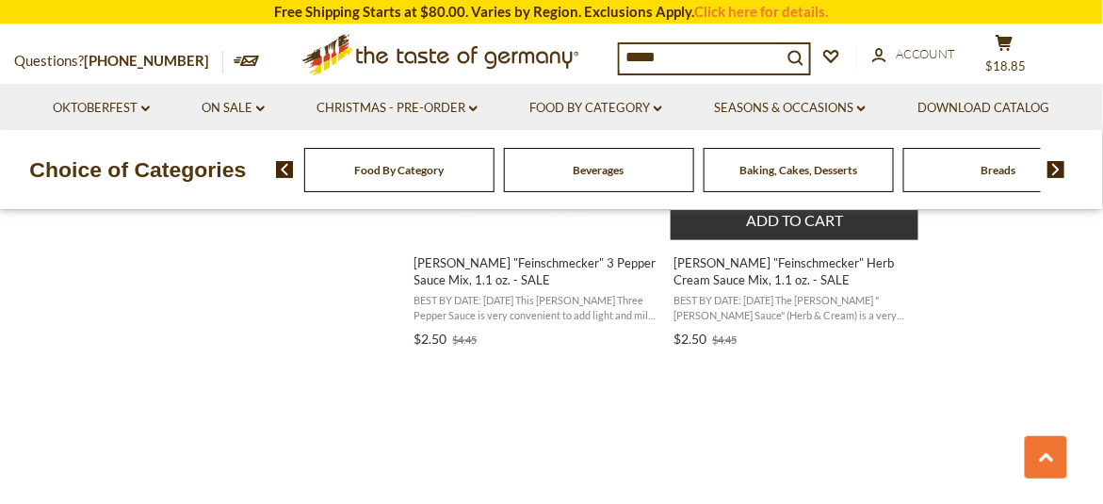
click at [789, 302] on span "BEST BY DATE: [DATE] The [PERSON_NAME] "[PERSON_NAME] Sauce" (Herb & Cream) is …" at bounding box center [795, 307] width 244 height 29
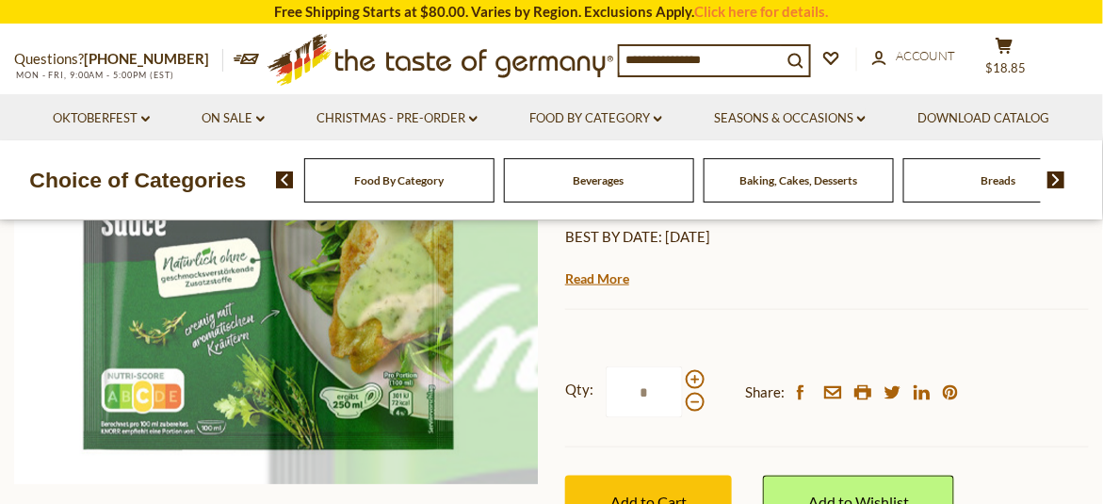
scroll to position [377, 0]
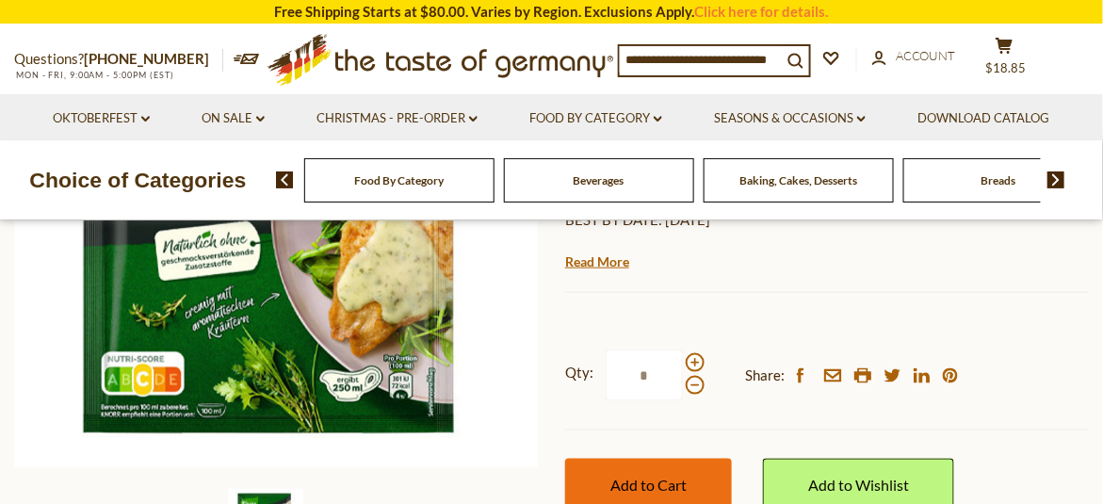
click at [700, 470] on button "Add to Cart" at bounding box center [648, 485] width 167 height 52
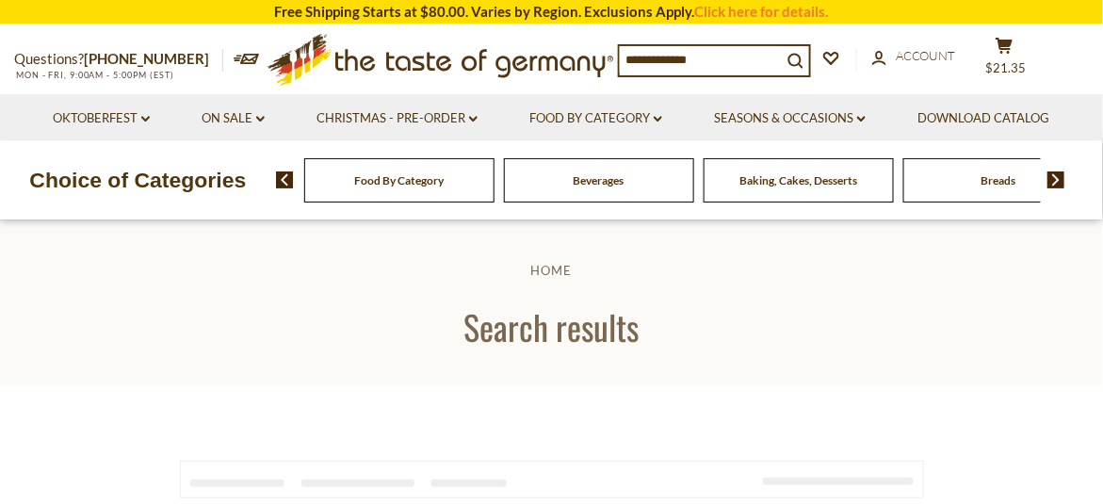
type input "*****"
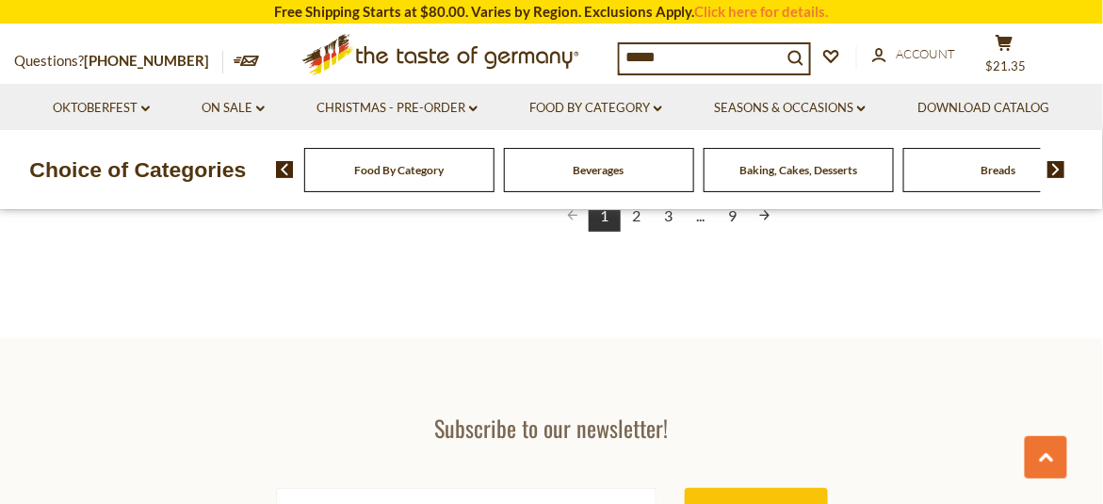
scroll to position [3578, 0]
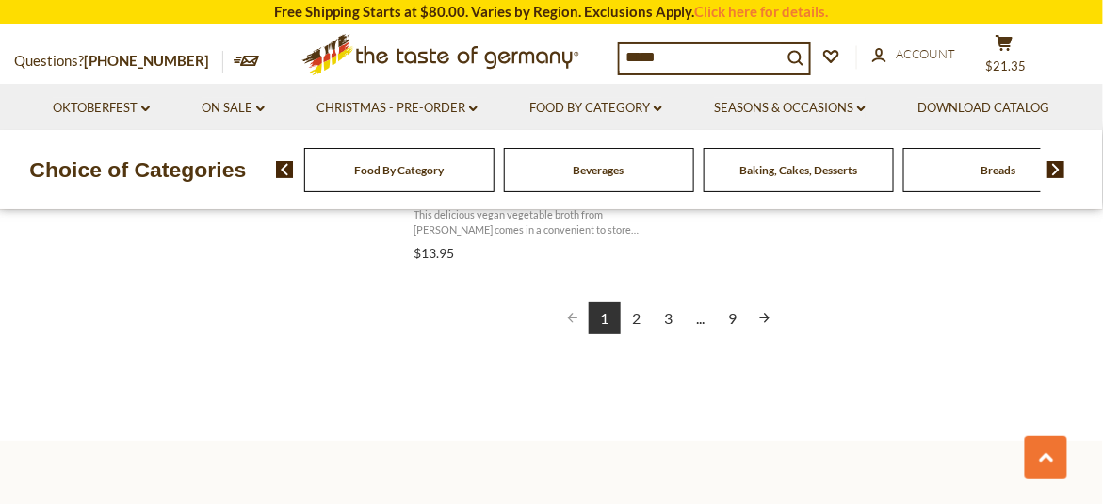
click at [640, 315] on link "2" at bounding box center [636, 318] width 32 height 32
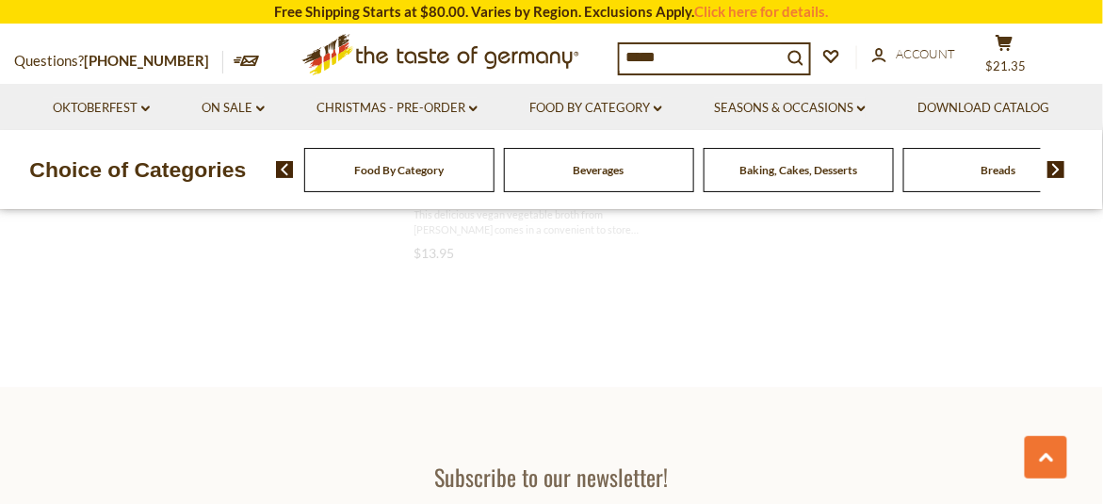
scroll to position [1425, 0]
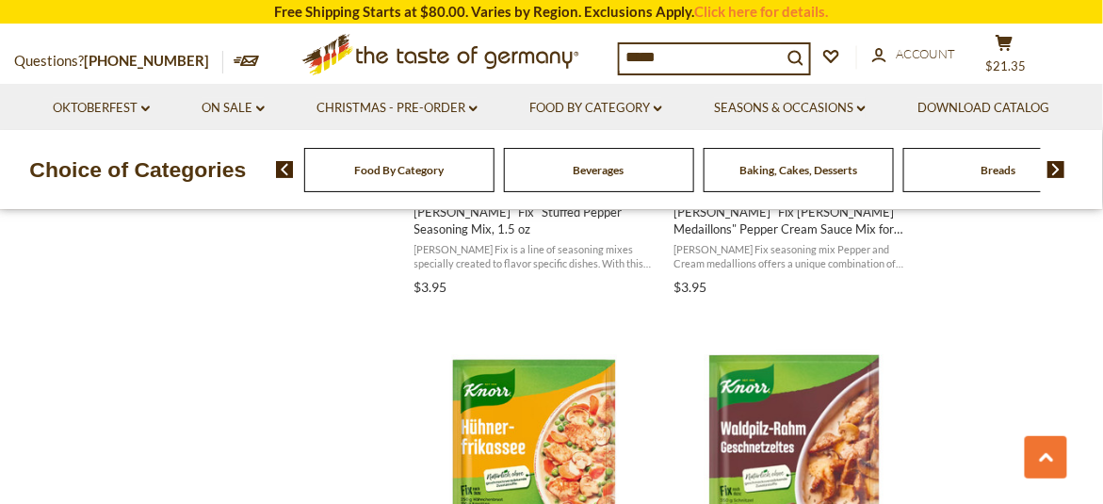
scroll to position [1601, 0]
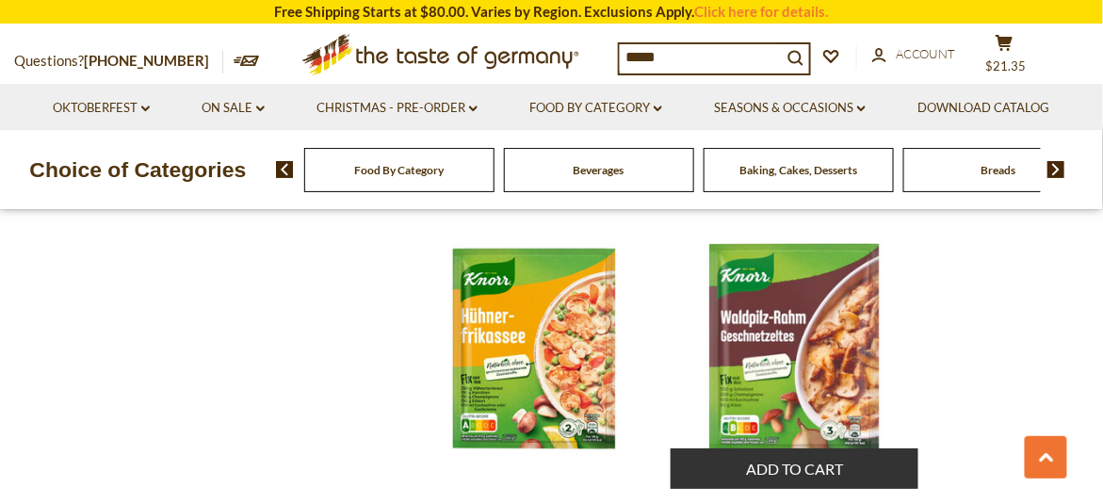
click at [816, 351] on img "Knorr" at bounding box center [795, 348] width 250 height 250
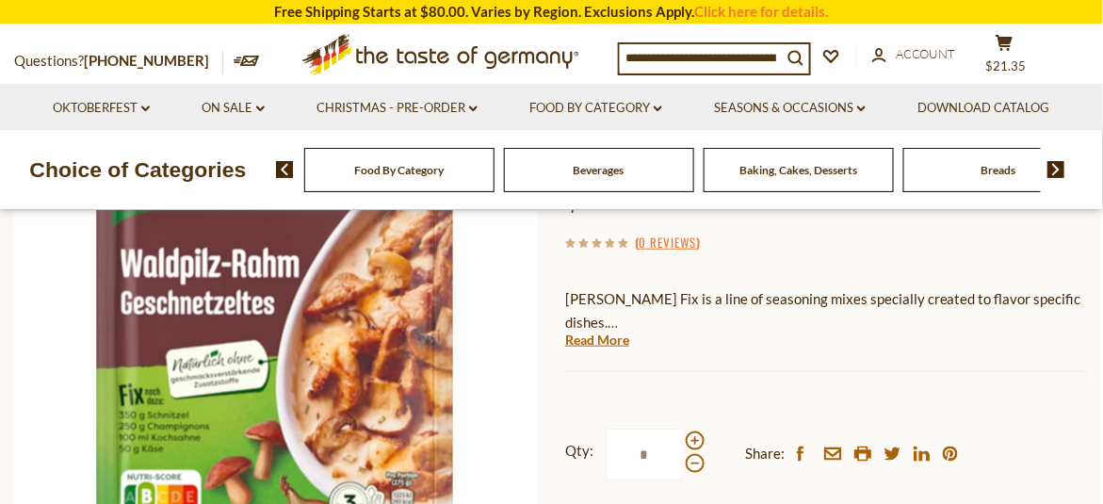
scroll to position [282, 0]
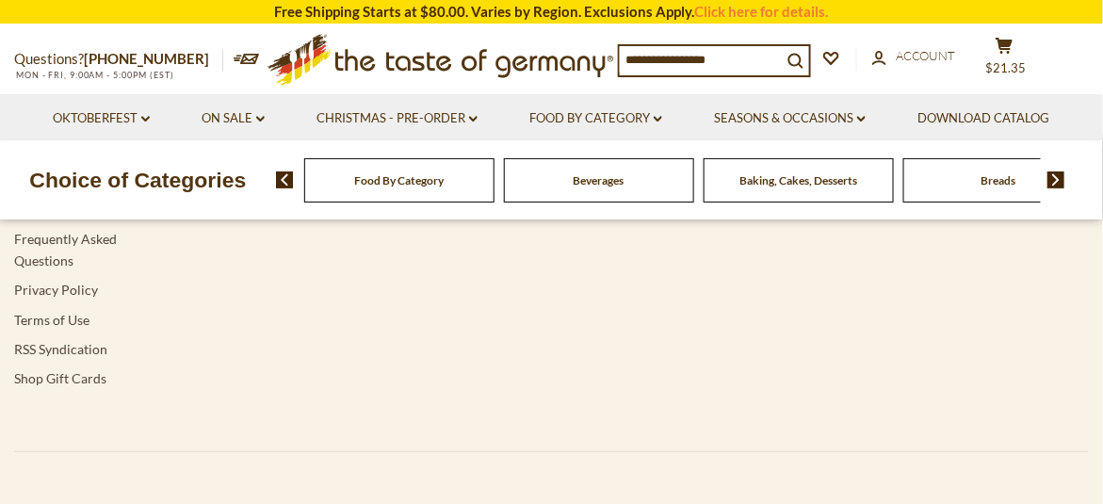
type input "*****"
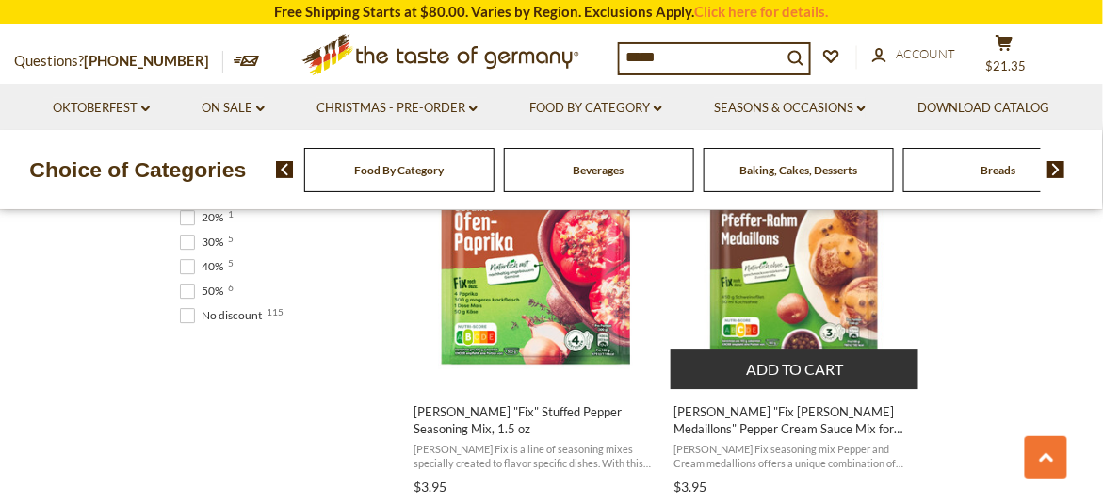
scroll to position [1318, 0]
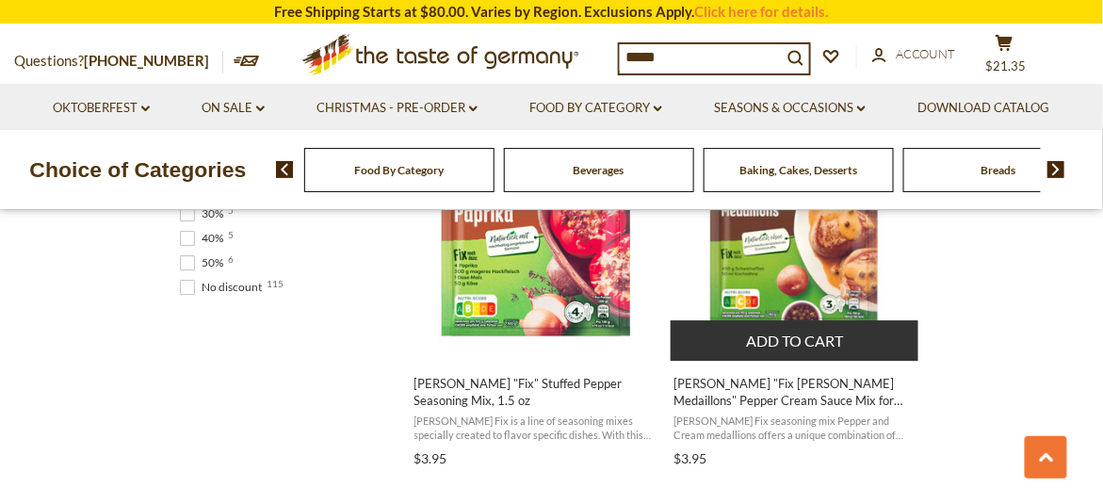
click at [813, 352] on button "Add to cart" at bounding box center [794, 340] width 248 height 40
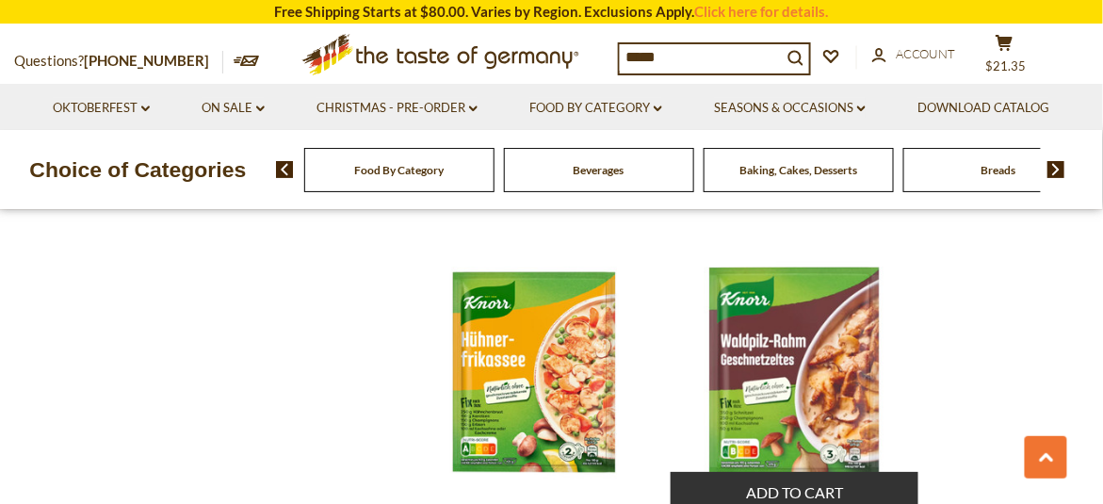
scroll to position [1695, 0]
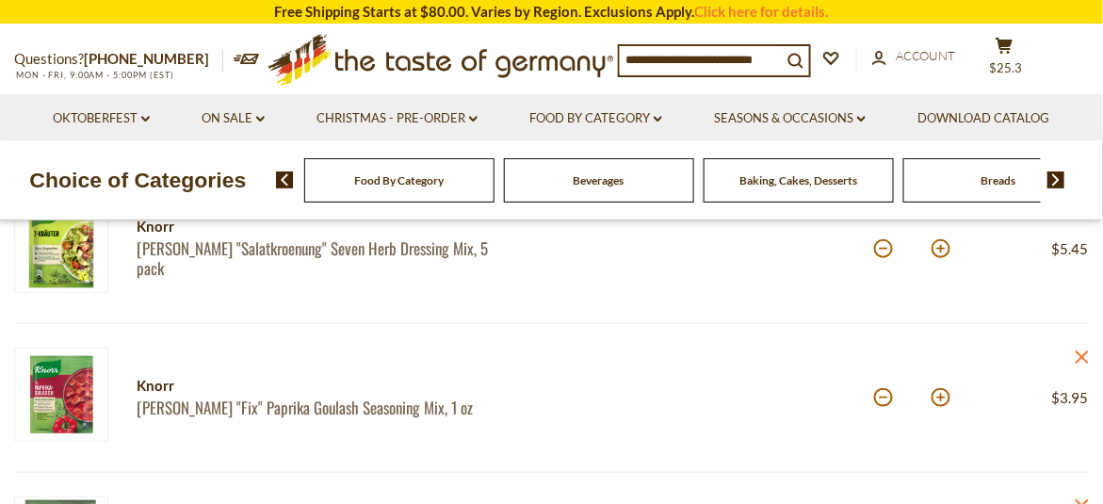
scroll to position [659, 0]
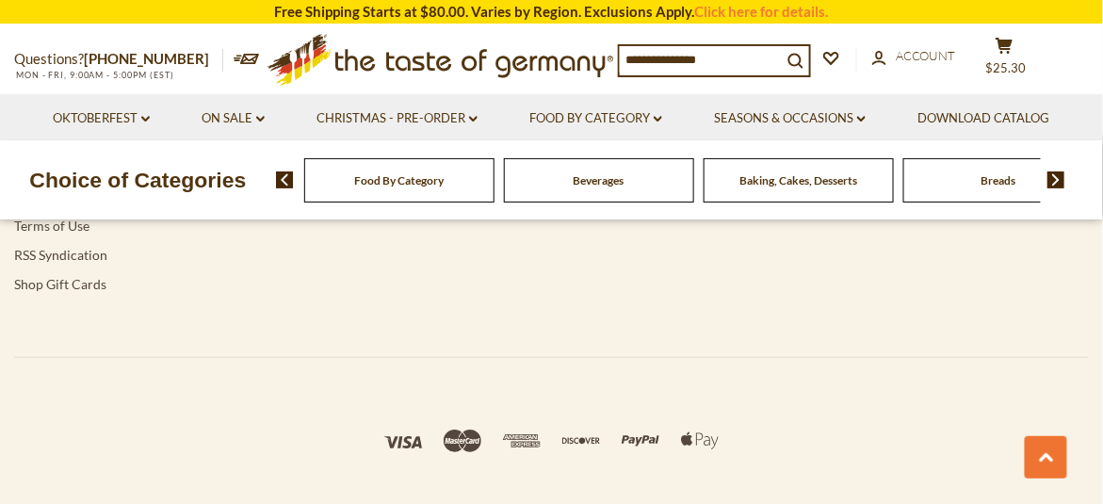
type input "*****"
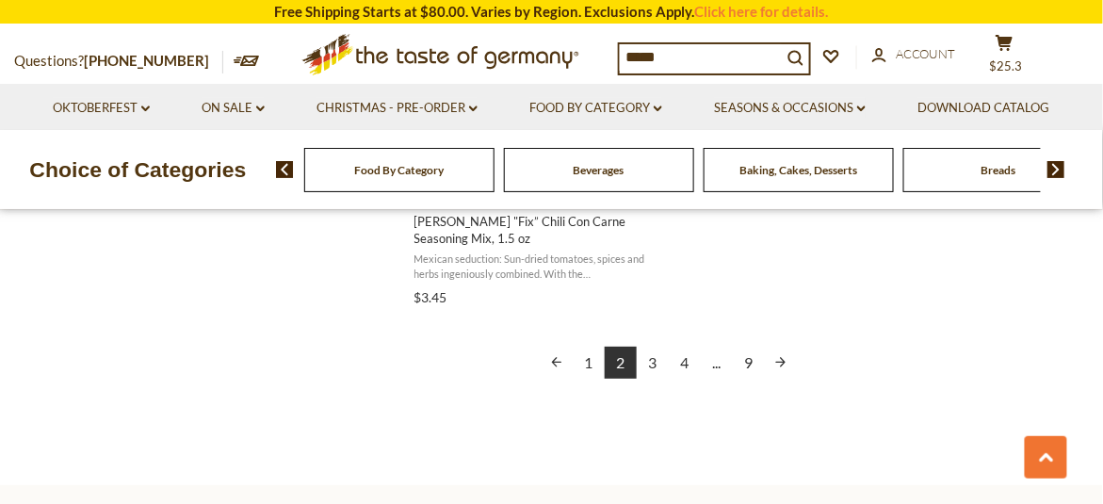
scroll to position [3578, 0]
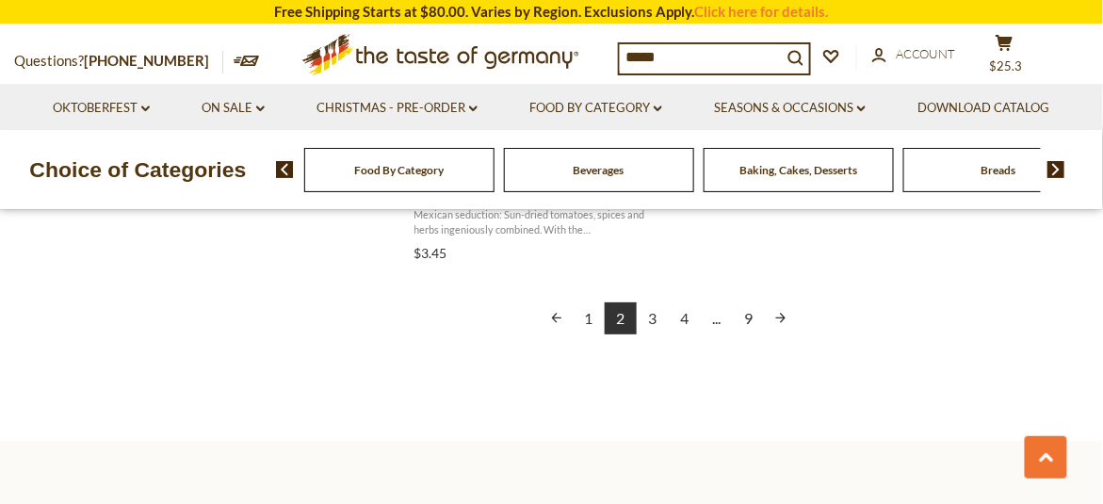
click at [655, 315] on link "3" at bounding box center [652, 318] width 32 height 32
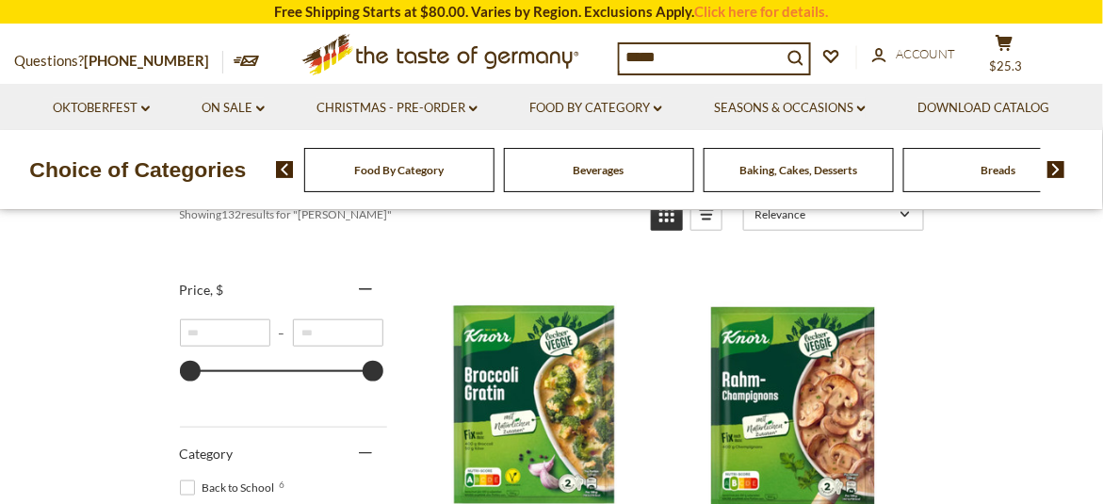
scroll to position [282, 0]
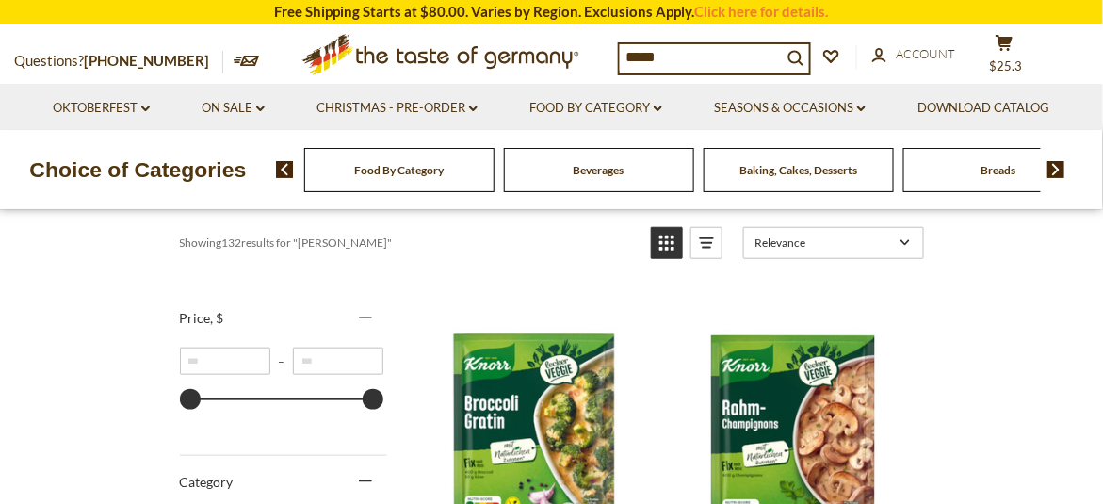
click at [797, 394] on img "Knorr" at bounding box center [795, 434] width 250 height 250
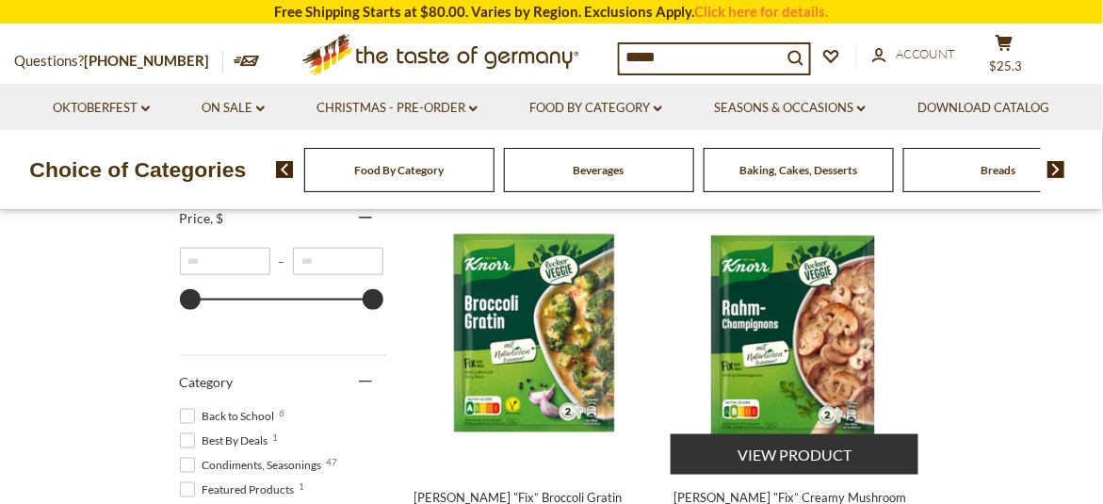
scroll to position [565, 0]
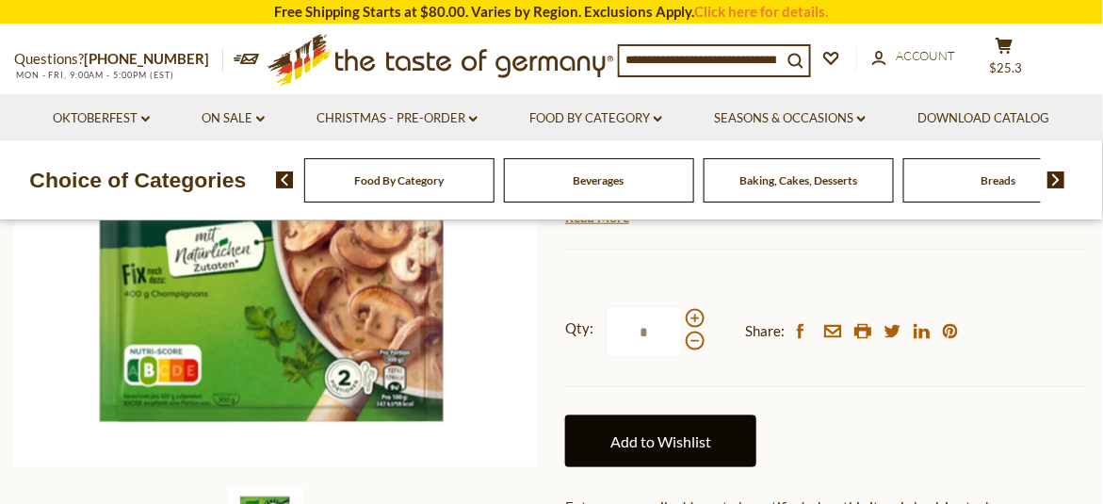
click at [698, 439] on link "Add to Wishlist" at bounding box center [660, 441] width 191 height 52
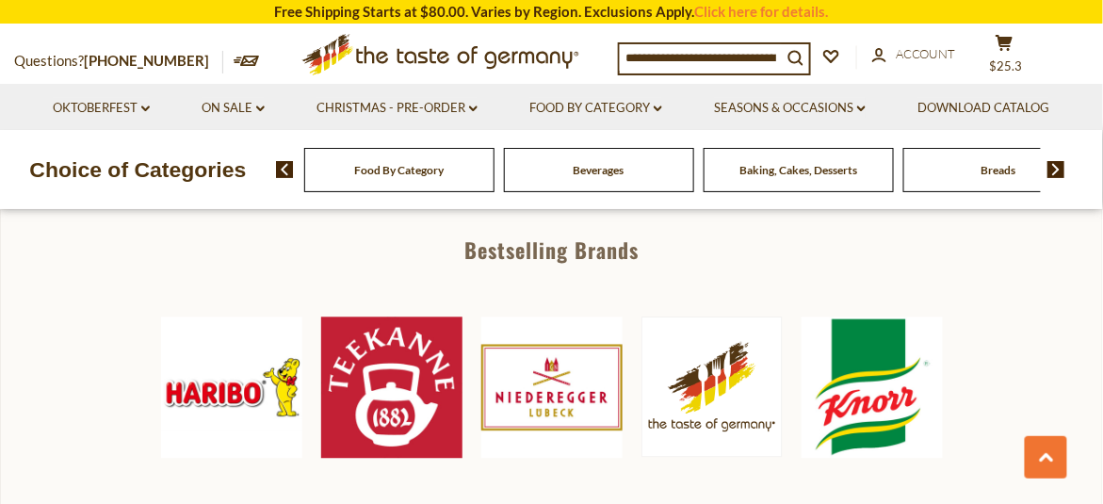
scroll to position [942, 0]
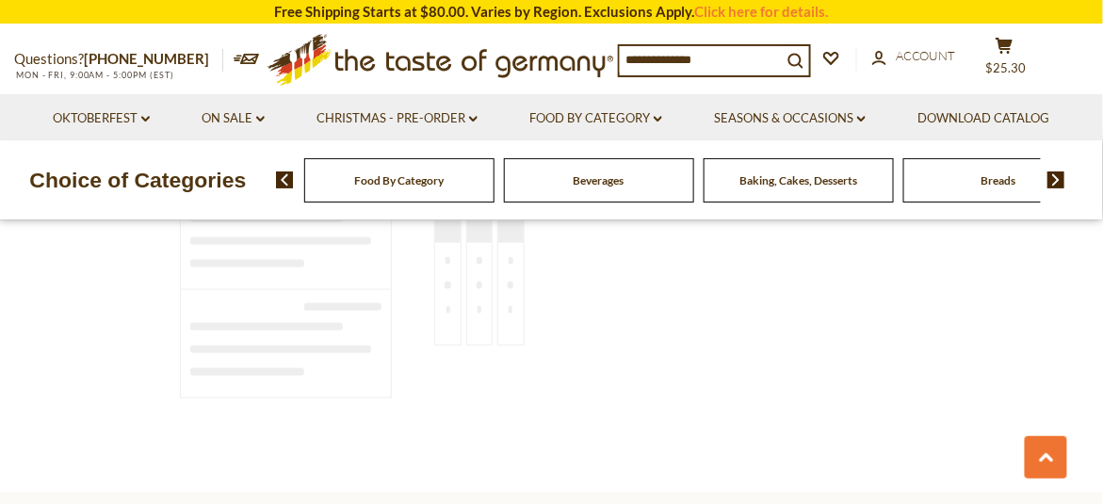
type input "*****"
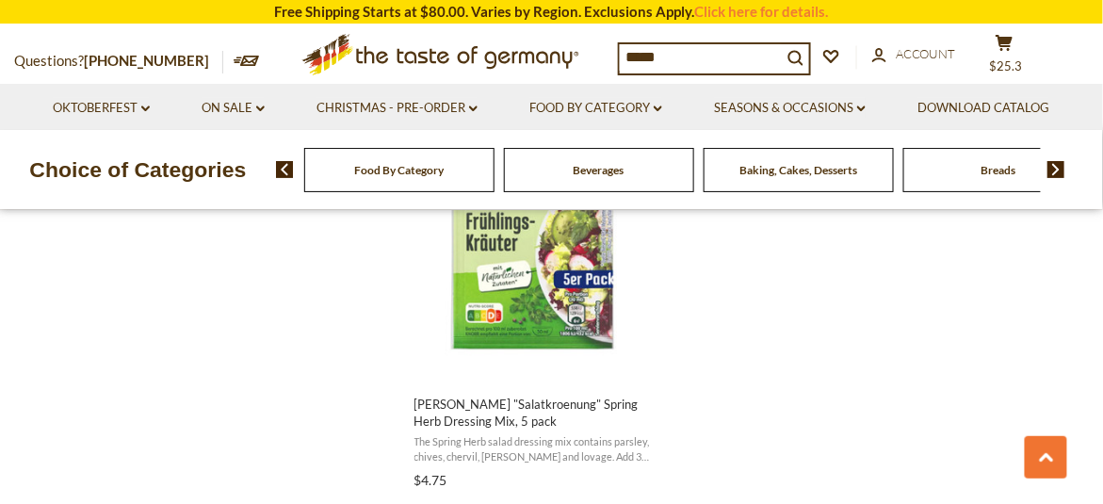
scroll to position [3578, 0]
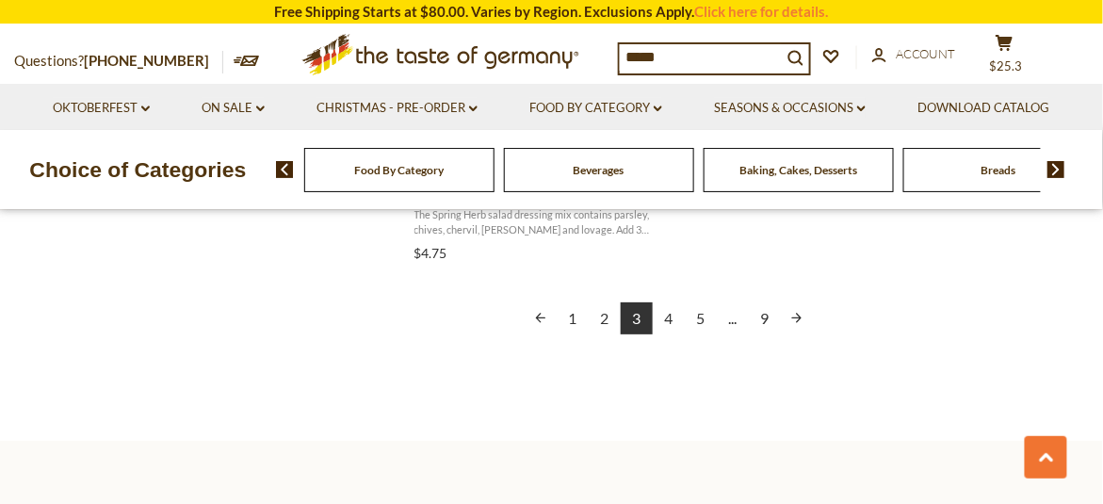
click at [670, 315] on link "4" at bounding box center [668, 318] width 32 height 32
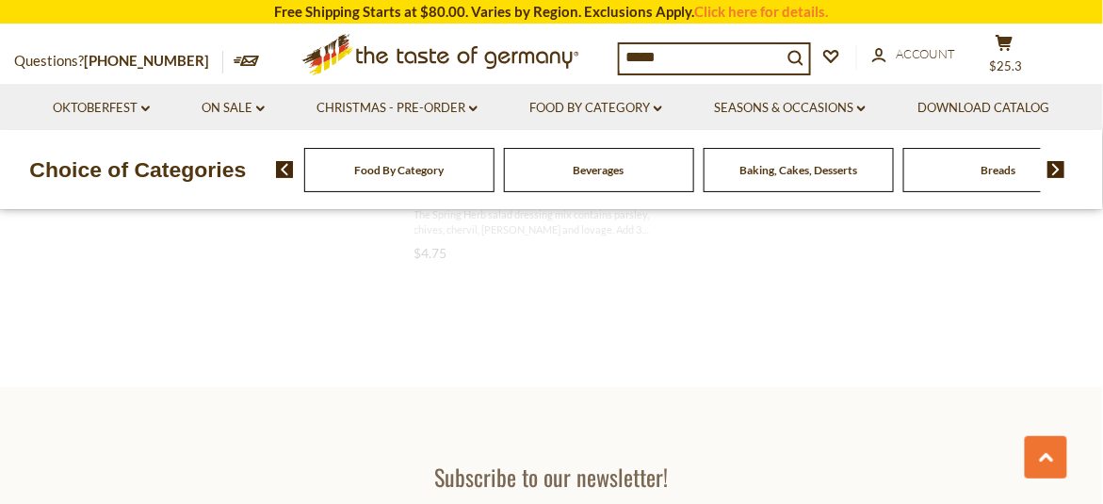
scroll to position [1117, 0]
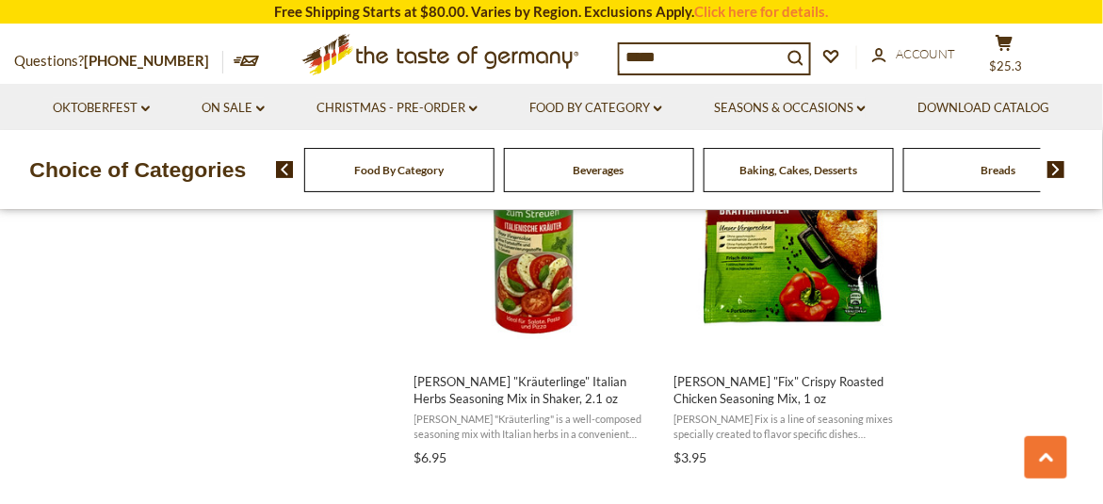
scroll to position [2166, 0]
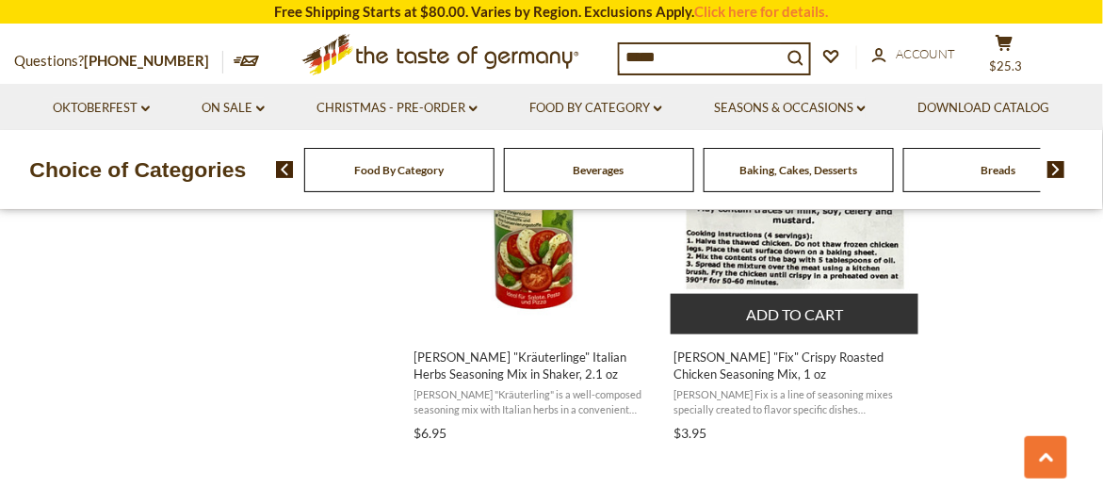
click at [823, 303] on button "Add to cart" at bounding box center [794, 314] width 248 height 40
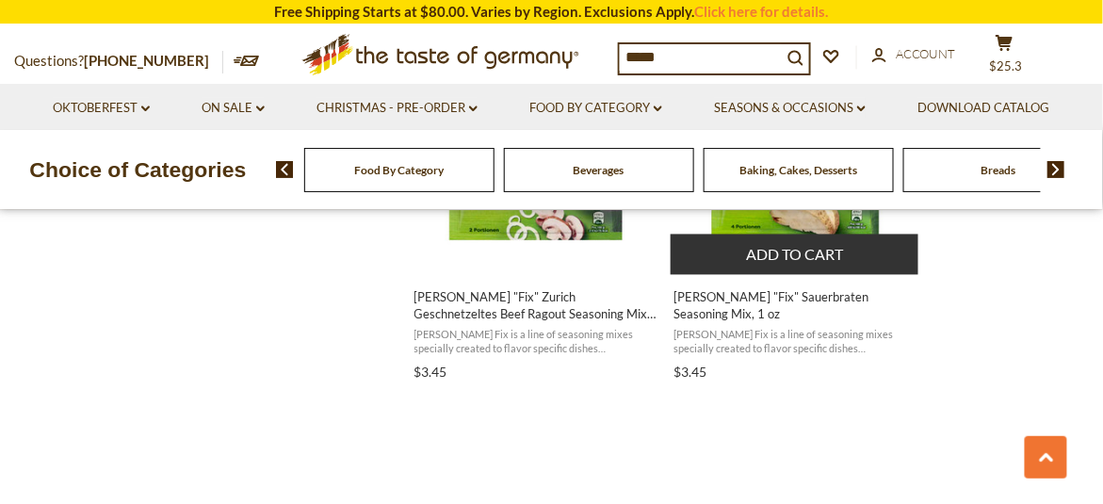
scroll to position [2713, 0]
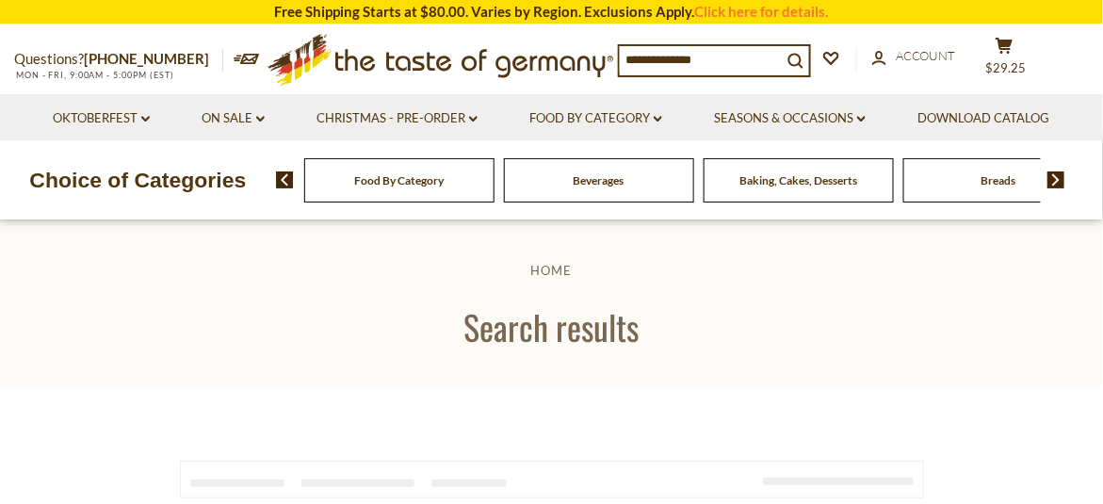
type input "*****"
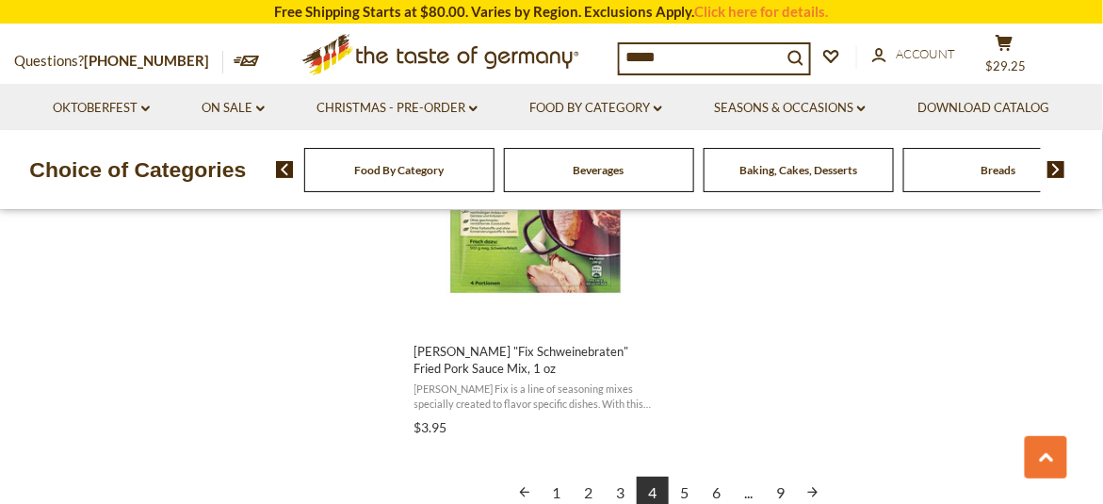
scroll to position [3474, 0]
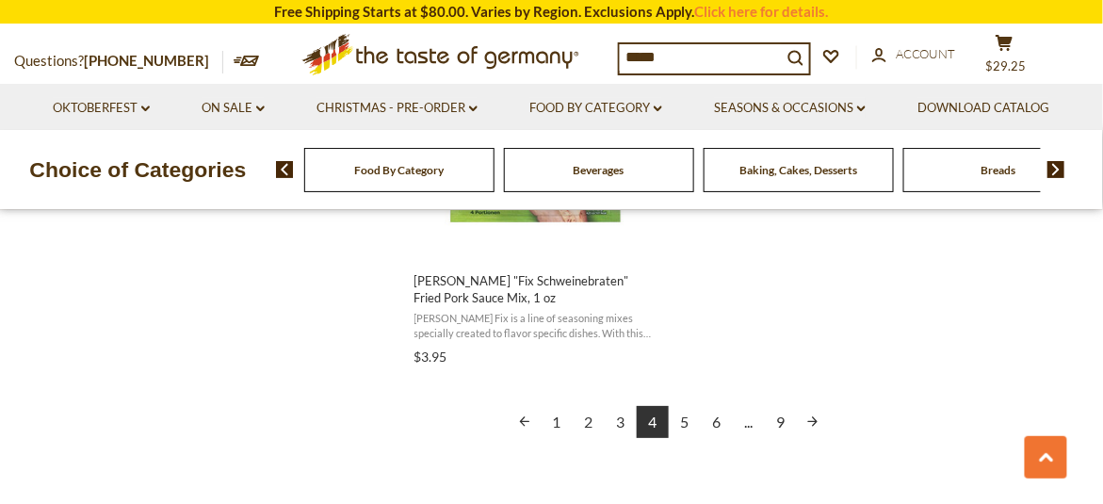
click at [680, 406] on link "5" at bounding box center [684, 422] width 32 height 32
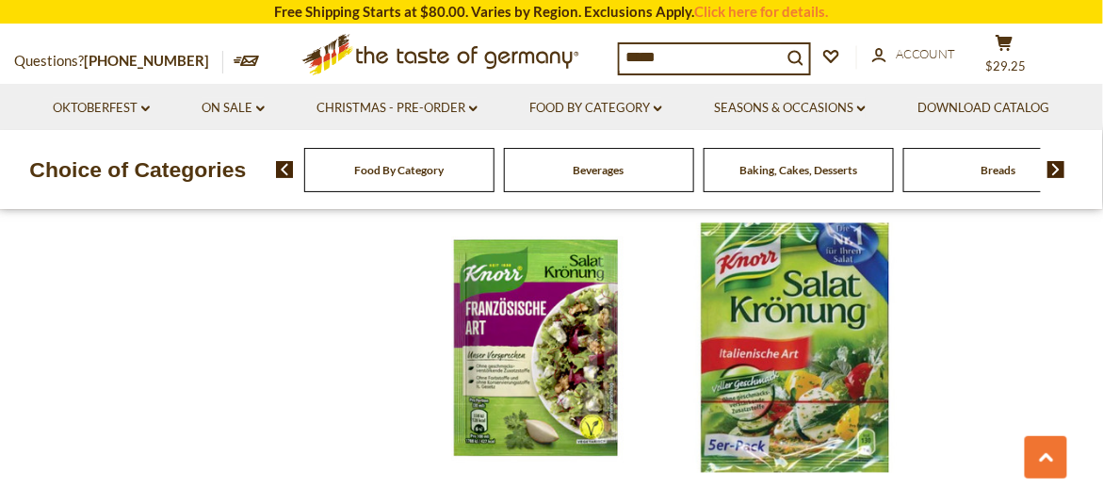
scroll to position [2448, 0]
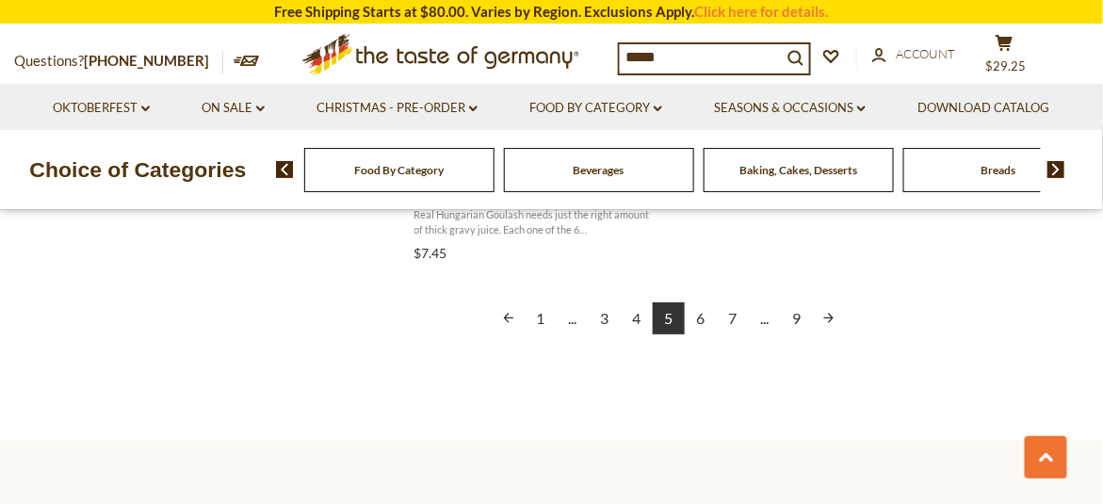
click at [697, 305] on link "6" at bounding box center [700, 318] width 32 height 32
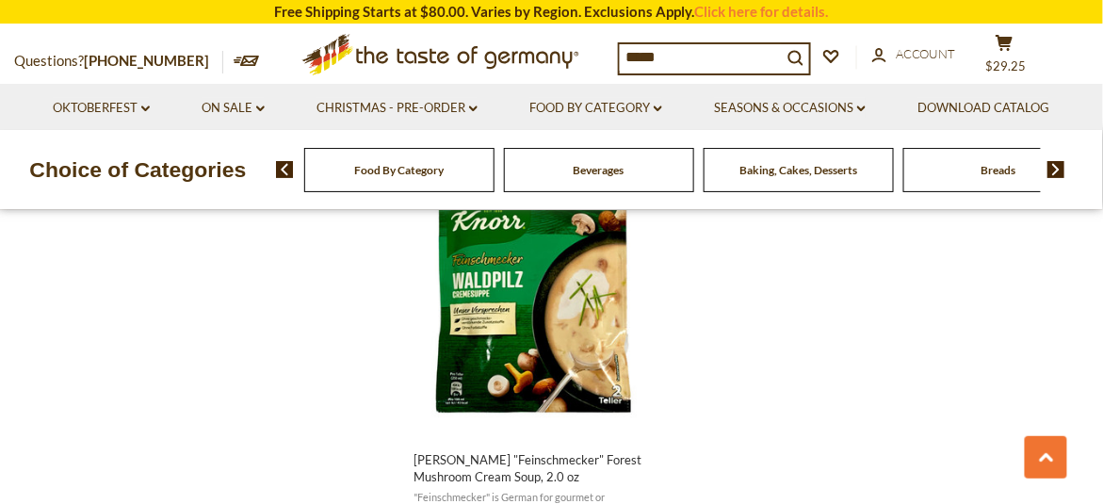
scroll to position [3578, 0]
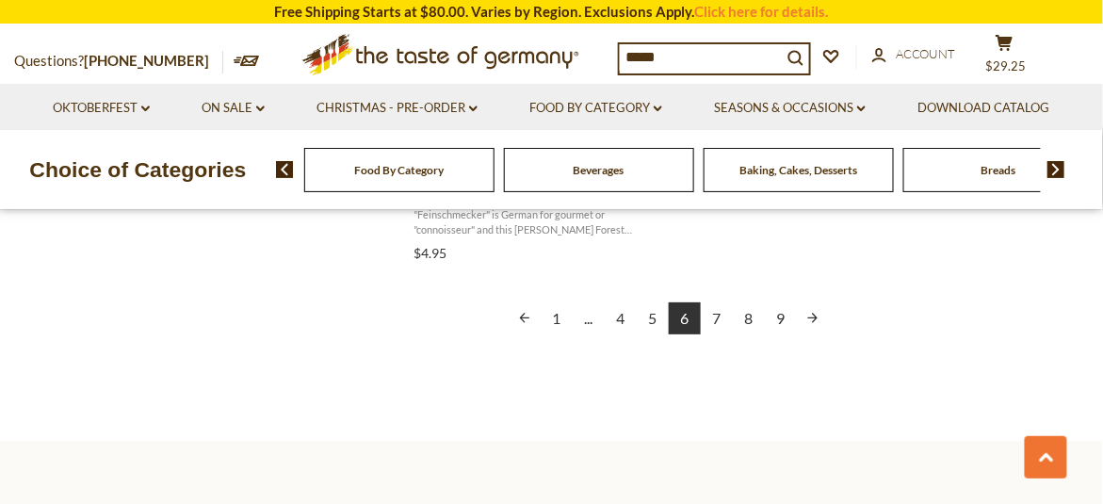
click at [713, 313] on link "7" at bounding box center [716, 318] width 32 height 32
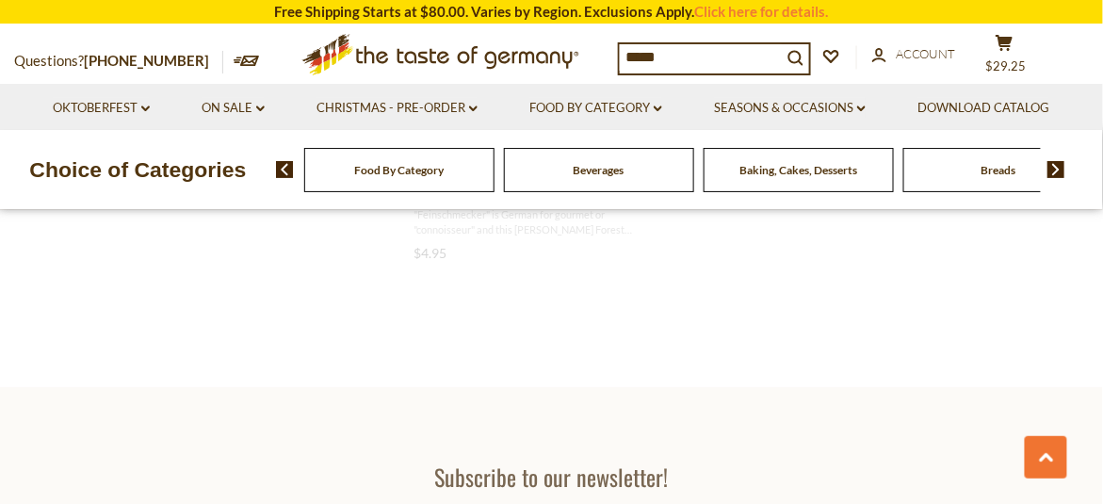
scroll to position [1537, 0]
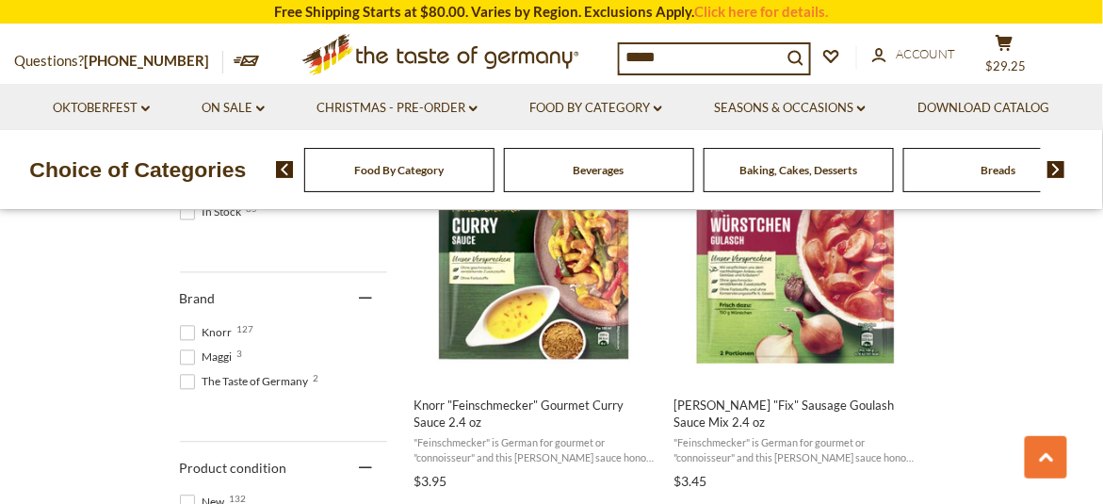
scroll to position [942, 0]
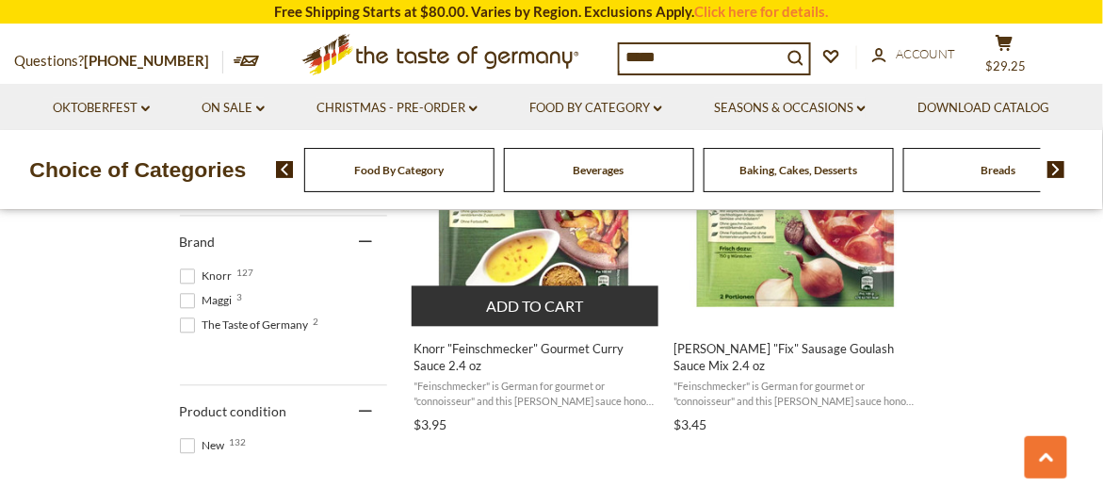
click at [545, 305] on button "Add to cart" at bounding box center [535, 305] width 248 height 40
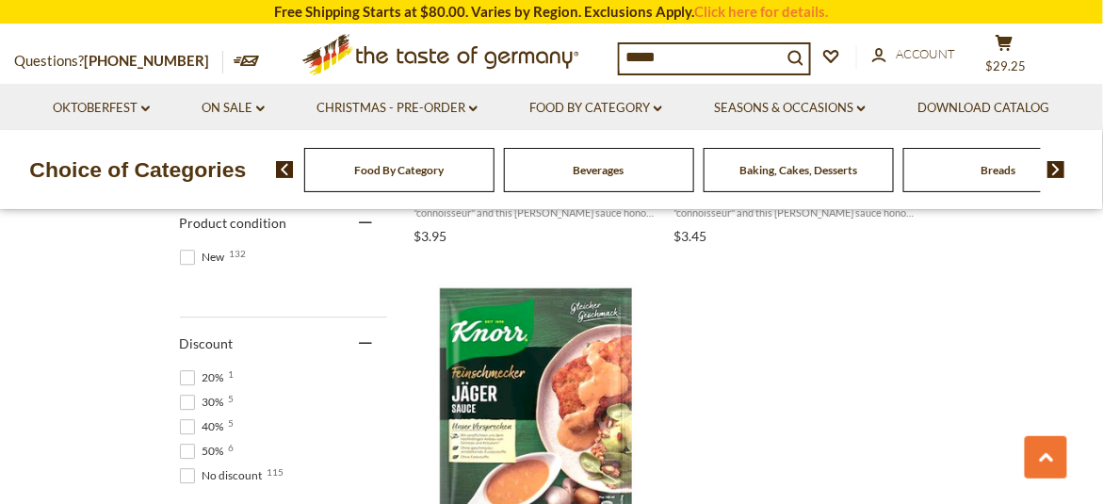
scroll to position [1315, 0]
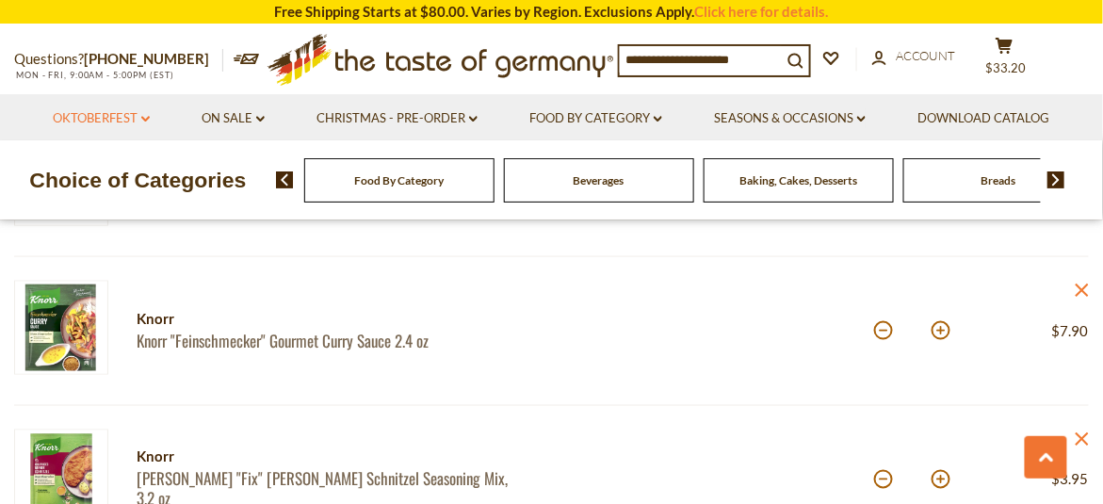
scroll to position [471, 0]
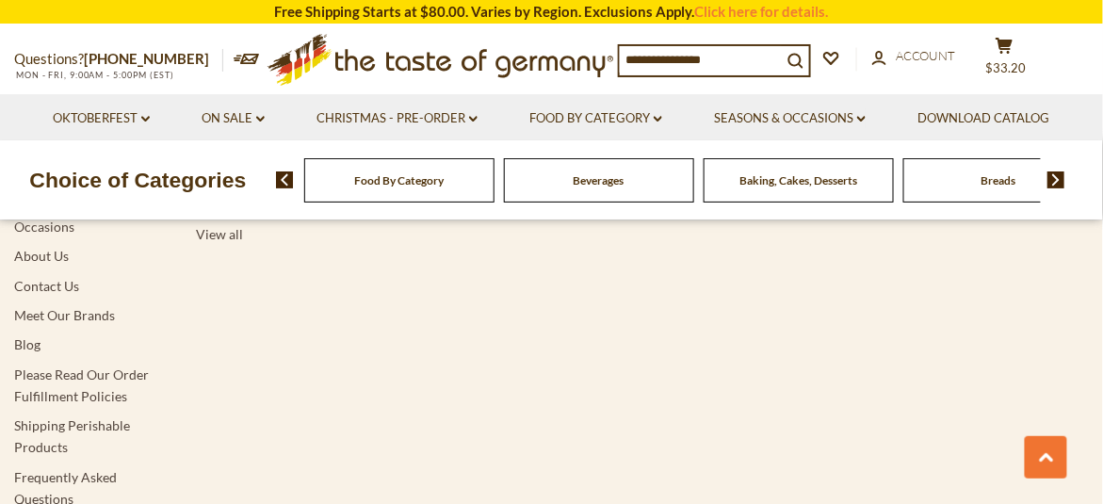
type input "*****"
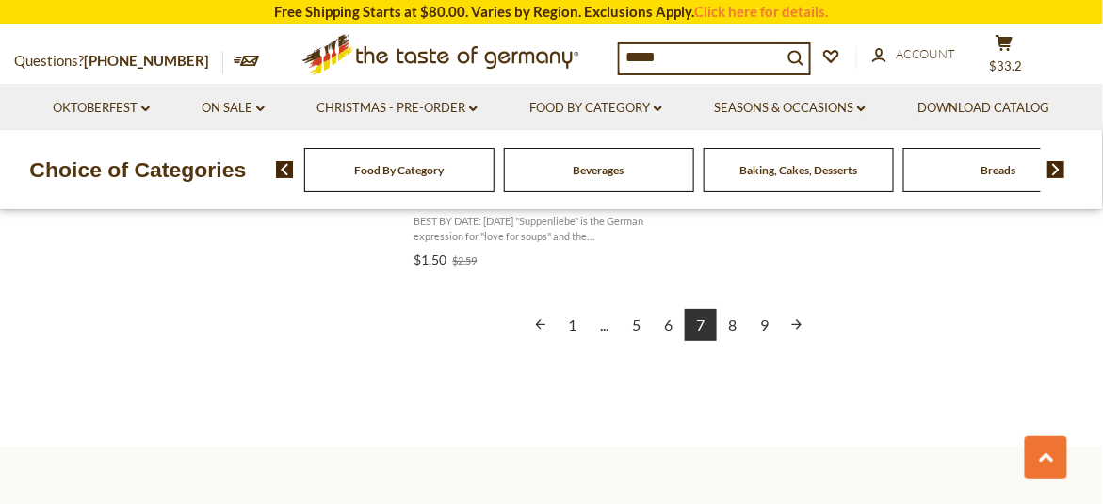
scroll to position [3560, 0]
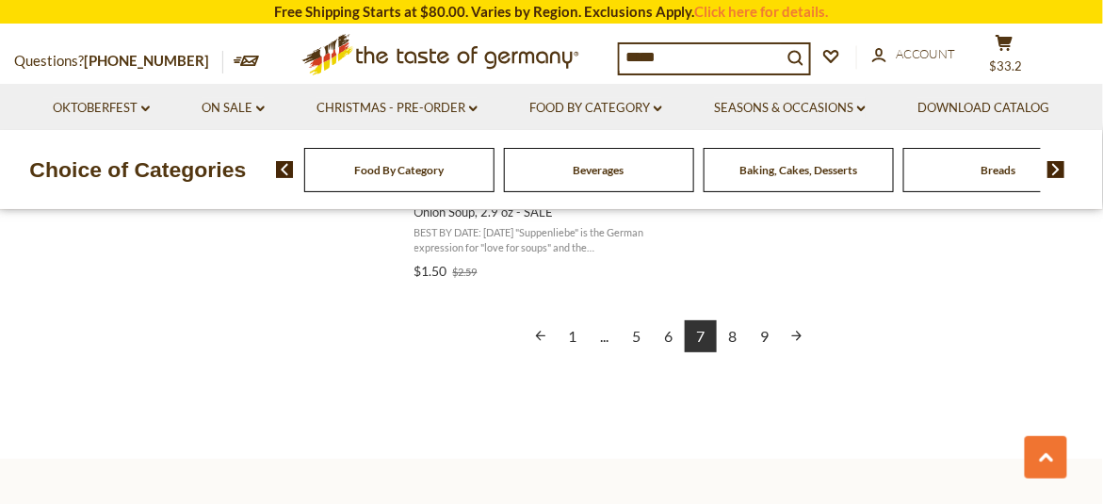
click at [736, 337] on link "8" at bounding box center [733, 336] width 32 height 32
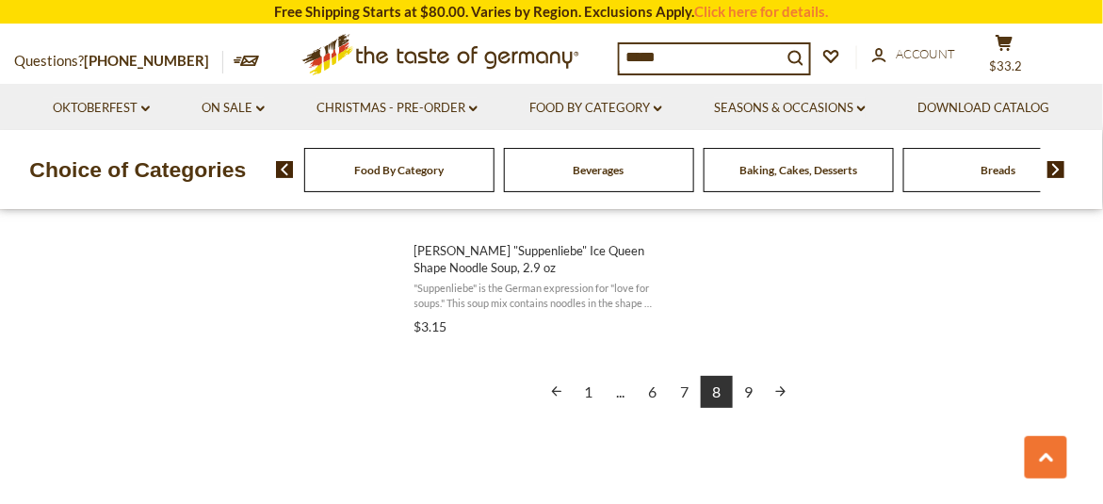
scroll to position [3578, 0]
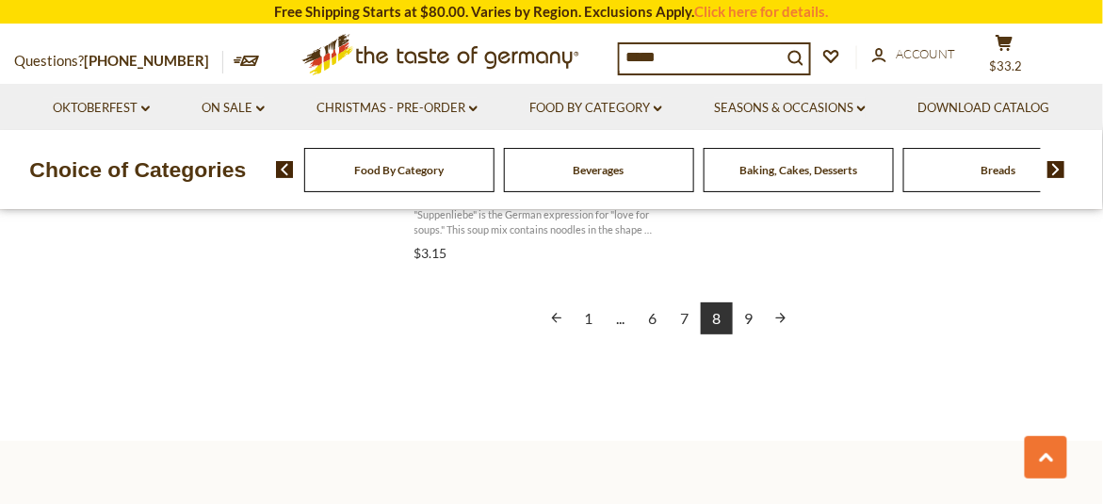
click at [749, 303] on link "9" at bounding box center [749, 318] width 32 height 32
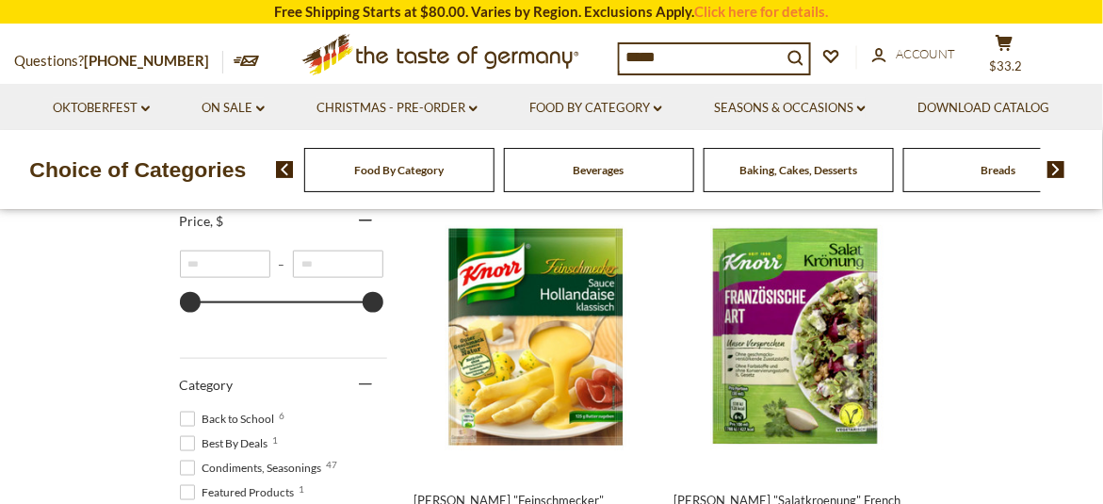
scroll to position [377, 0]
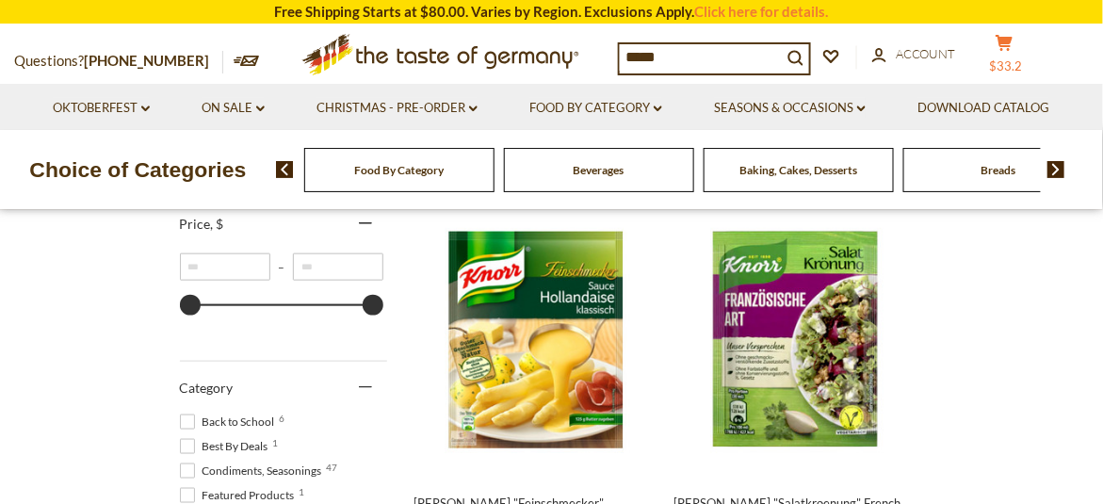
click at [1022, 60] on span "$33.2" at bounding box center [1006, 65] width 33 height 15
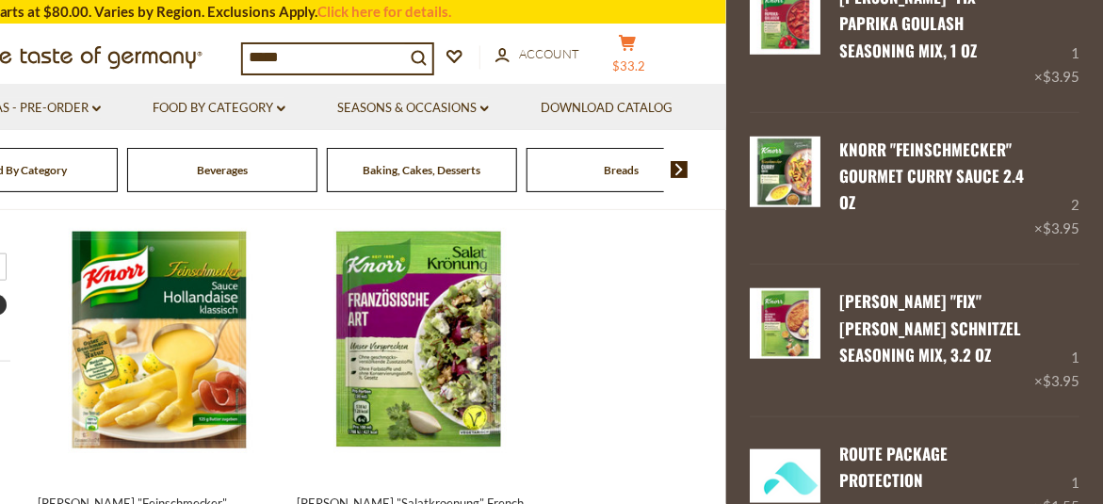
scroll to position [238, 0]
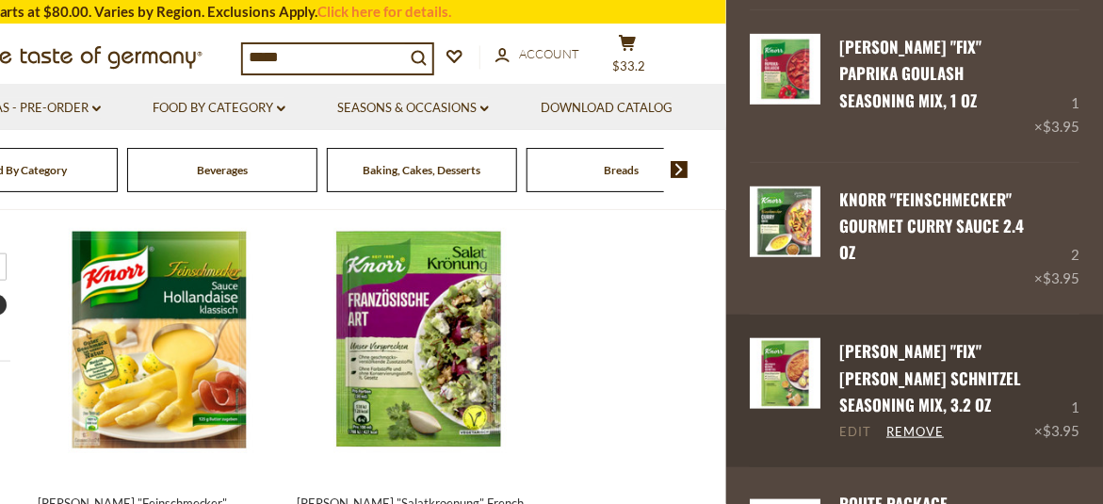
click at [861, 440] on link "Edit" at bounding box center [855, 432] width 32 height 17
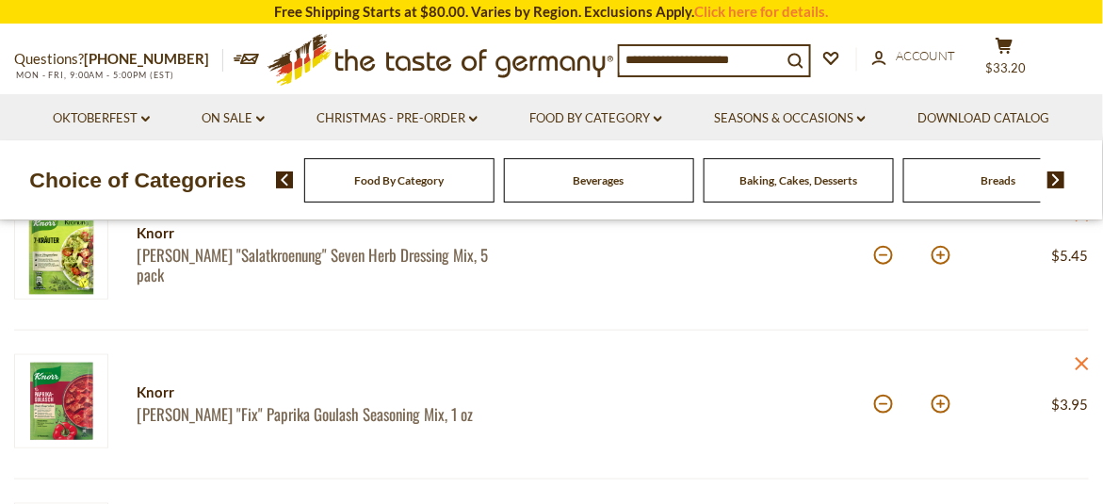
scroll to position [282, 0]
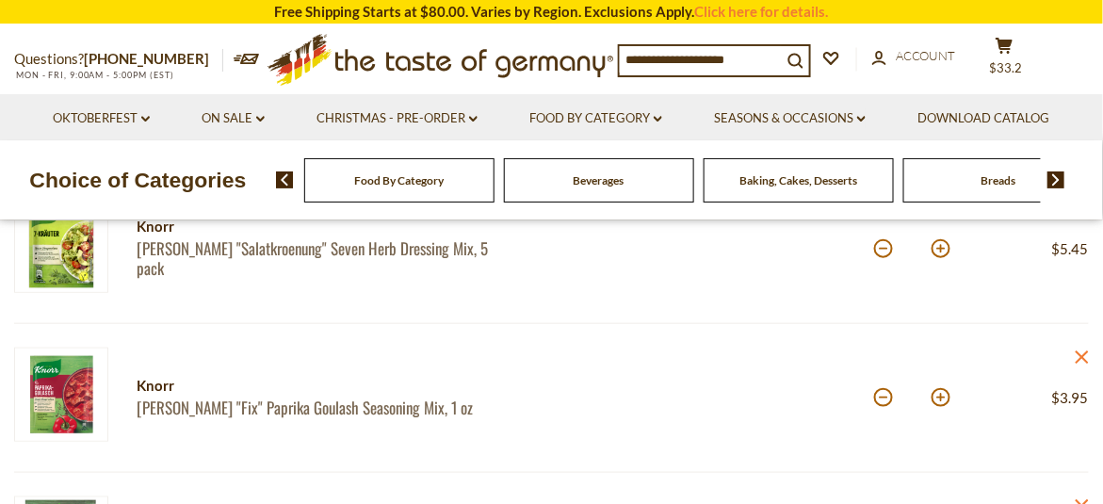
drag, startPoint x: 1067, startPoint y: 40, endPoint x: 1054, endPoint y: 45, distance: 14.0
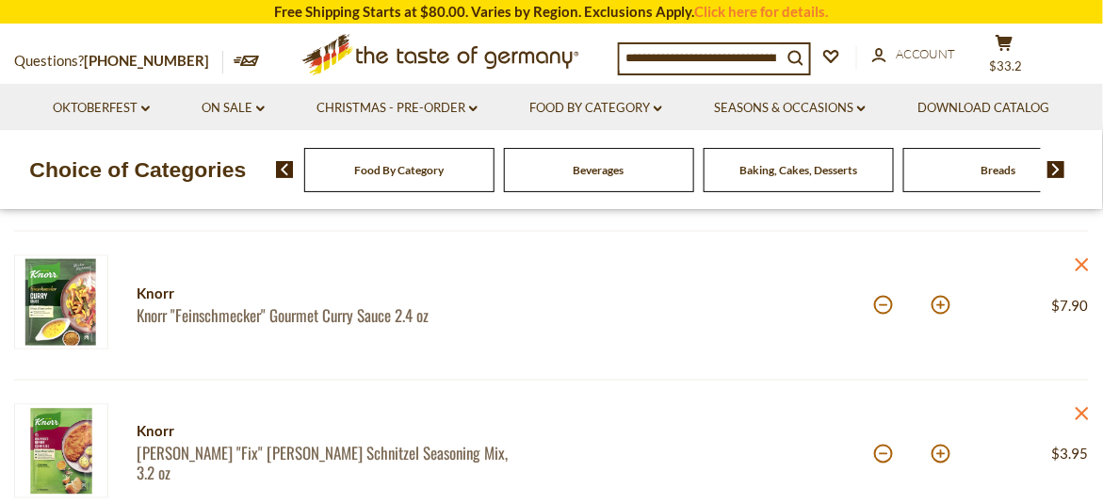
scroll to position [565, 0]
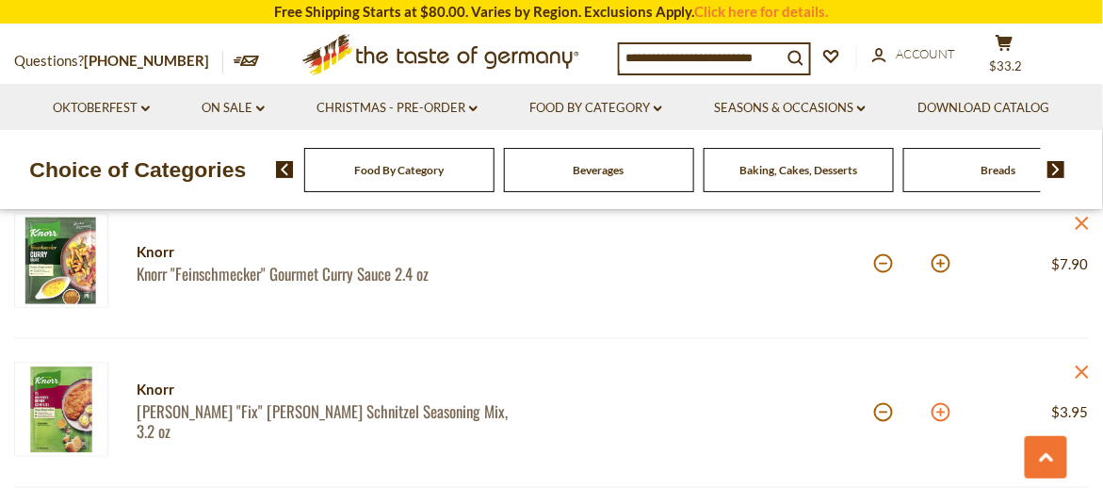
click at [947, 412] on button at bounding box center [940, 412] width 19 height 19
type input "*"
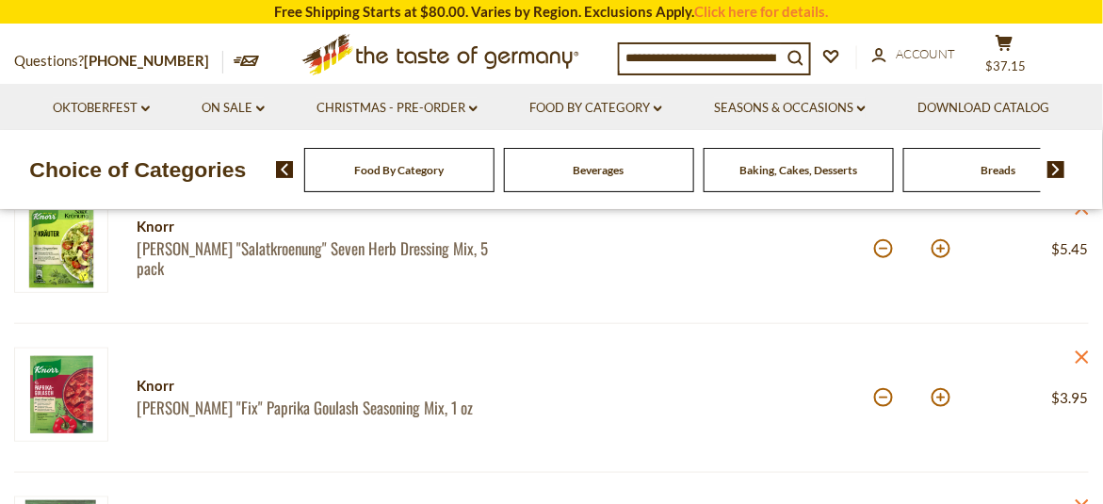
scroll to position [0, 0]
